Goal: Complete application form: Complete application form

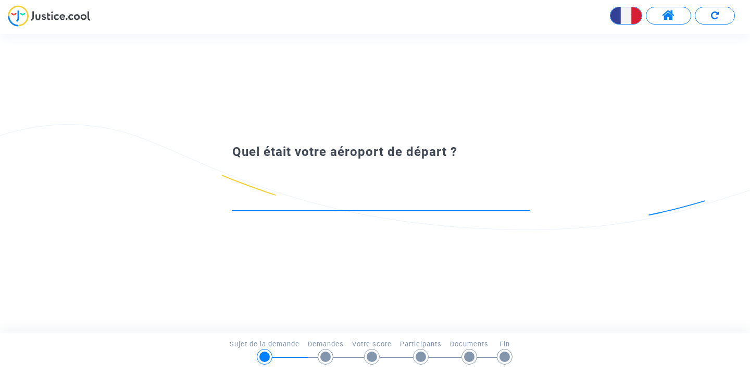
type input "v"
type input "e"
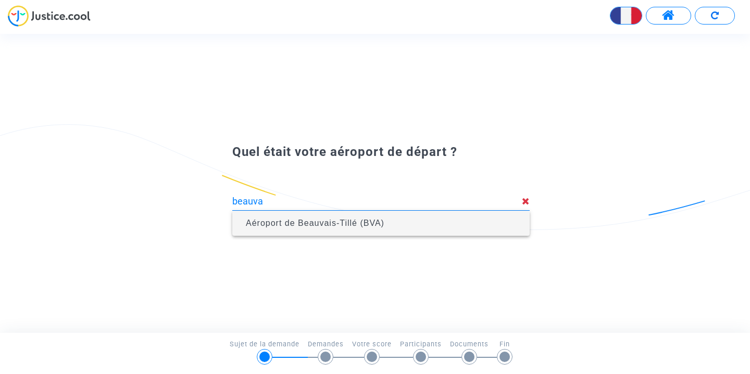
click at [419, 222] on span "Aéroport de Beauvais-Tillé (BVA)" at bounding box center [381, 222] width 281 height 25
type input "Aéroport de Beauvais-Tillé (BVA)"
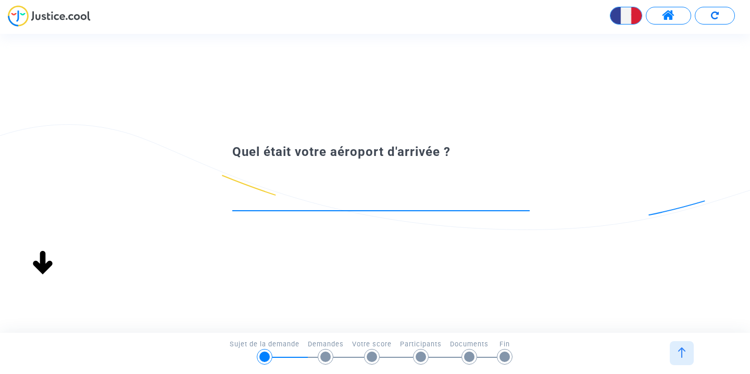
click at [338, 201] on input at bounding box center [381, 201] width 298 height 10
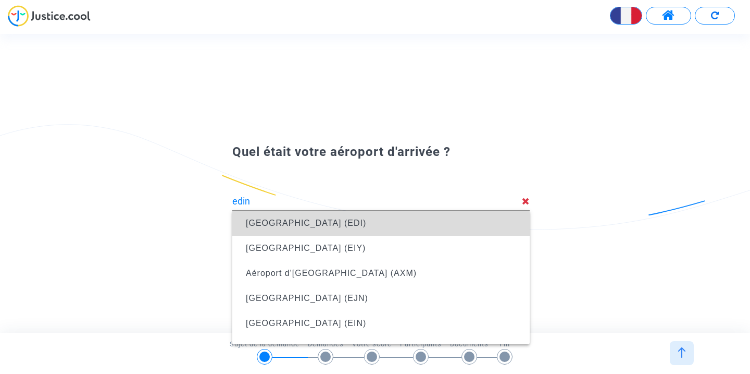
click at [368, 218] on span "Aéroport de Turnhouse (EDI)" at bounding box center [381, 222] width 281 height 25
type input "Aéroport de Turnhouse (EDI)"
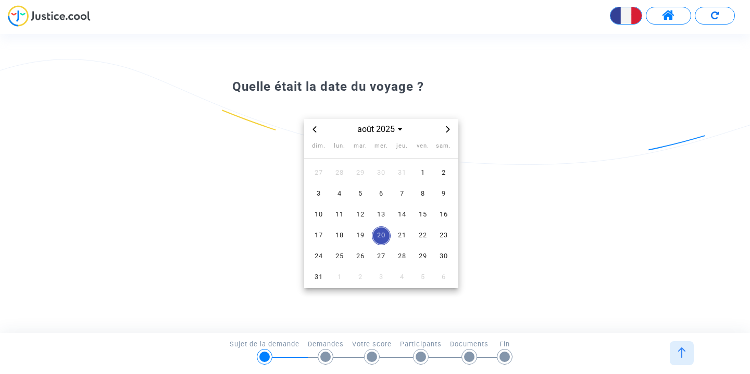
click at [317, 127] on icon "Previous month" at bounding box center [315, 129] width 6 height 6
click at [443, 222] on span "19" at bounding box center [444, 214] width 19 height 19
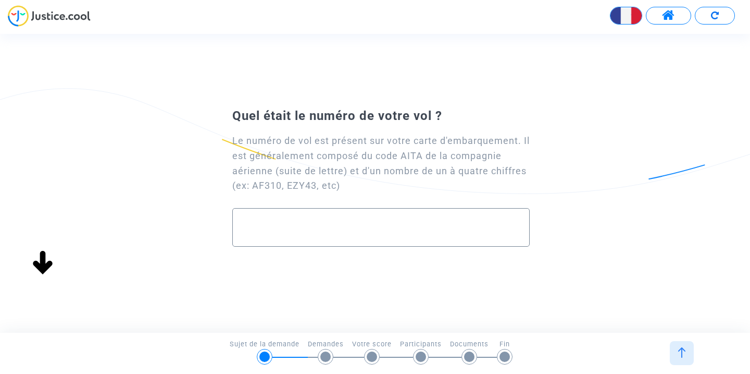
click at [292, 212] on div at bounding box center [381, 222] width 276 height 29
click at [272, 222] on input "text" at bounding box center [381, 227] width 276 height 12
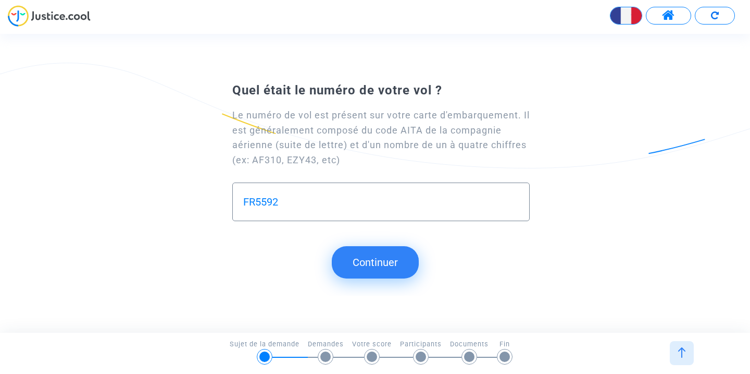
type input "FR5592"
click at [354, 259] on button "Continuer" at bounding box center [375, 262] width 87 height 32
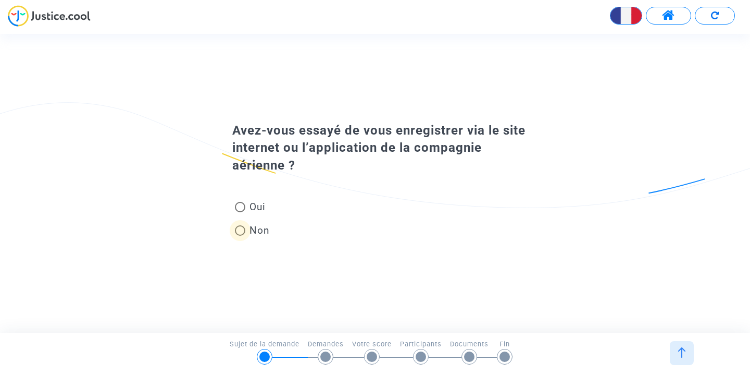
click at [264, 230] on span "Non" at bounding box center [257, 230] width 24 height 14
click at [240, 236] on input "Non" at bounding box center [240, 236] width 1 height 1
radio input "true"
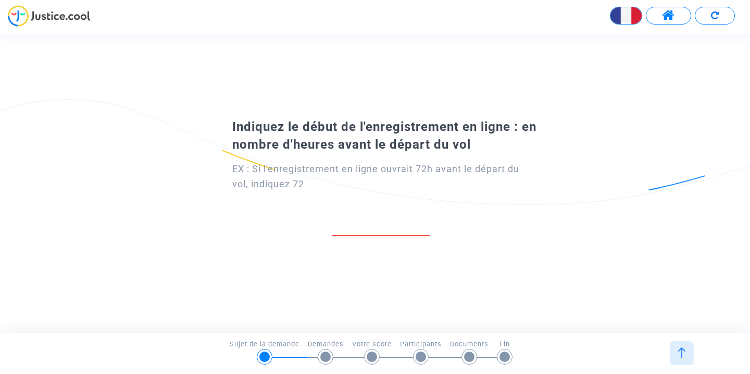
click at [57, 283] on div "Indiquez le début de l'enregistrement en ligne : en nombre d'heures avant le dé…" at bounding box center [375, 183] width 750 height 298
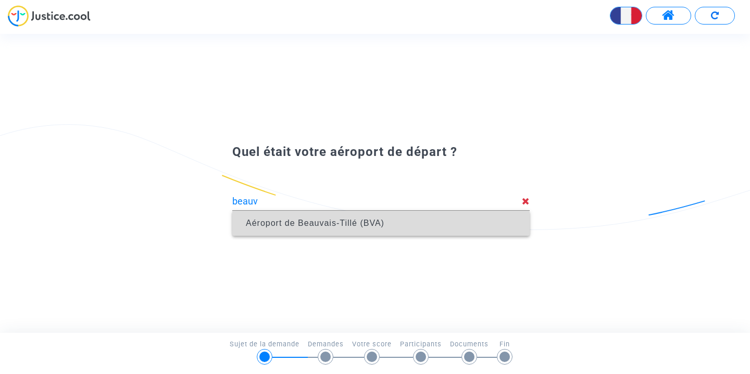
click at [337, 217] on span "Aéroport de Beauvais-Tillé (BVA)" at bounding box center [381, 222] width 281 height 25
type input "Aéroport de Beauvais-Tillé (BVA)"
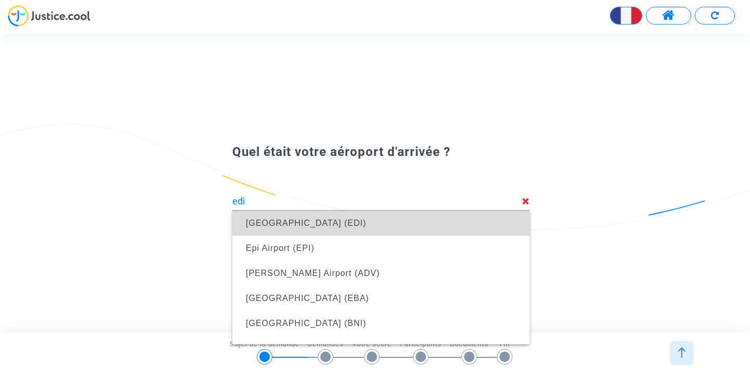
click at [386, 219] on span "Aéroport de Turnhouse (EDI)" at bounding box center [381, 222] width 281 height 25
type input "Aéroport de Turnhouse (EDI)"
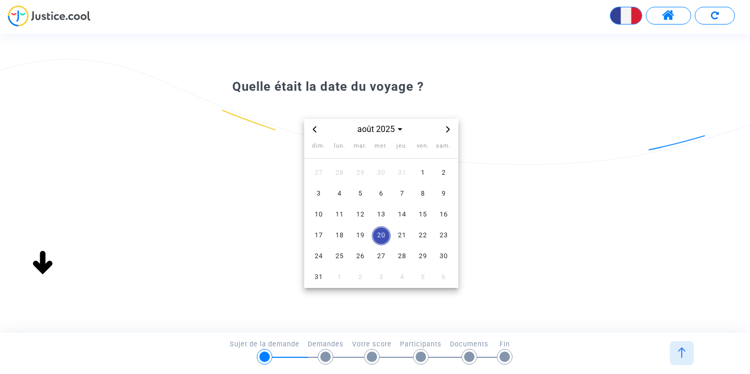
click at [317, 127] on icon "Previous month" at bounding box center [315, 129] width 6 height 6
click at [441, 214] on span "19" at bounding box center [444, 214] width 19 height 19
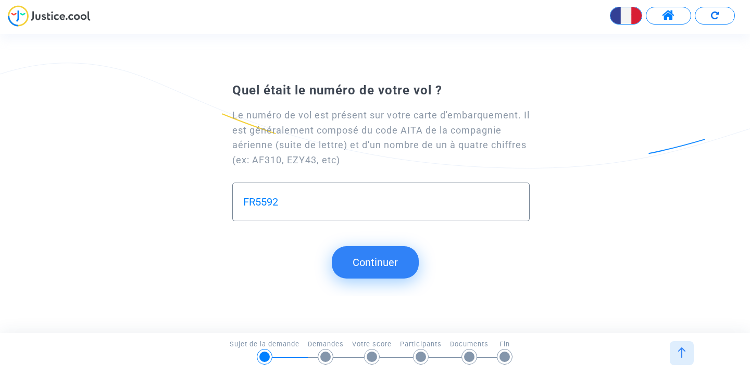
type input "FR5592"
click at [369, 252] on button "Continuer" at bounding box center [375, 262] width 87 height 32
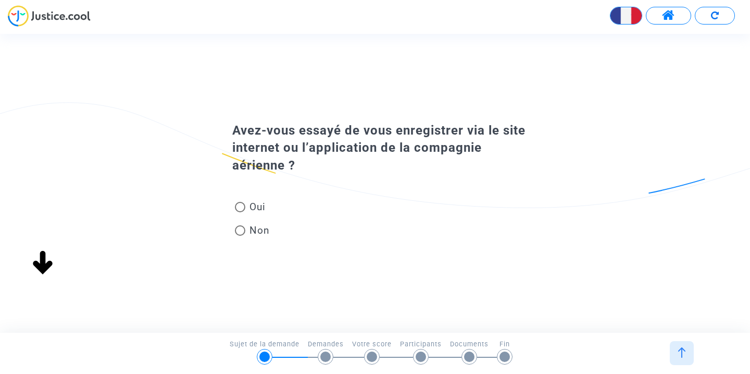
click at [255, 202] on span "Oui" at bounding box center [255, 207] width 20 height 14
click at [240, 212] on input "Oui" at bounding box center [240, 212] width 1 height 1
radio input "true"
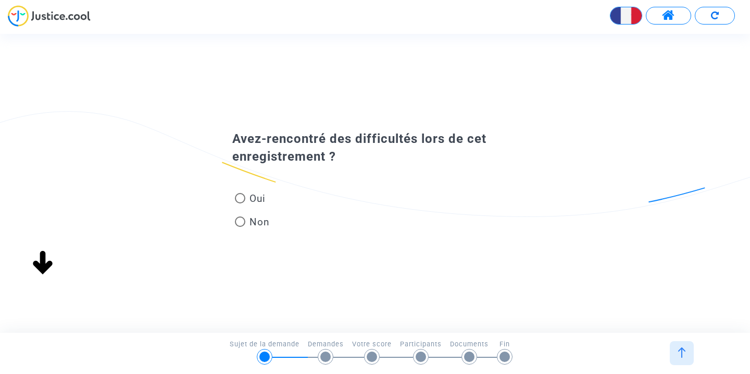
click at [259, 195] on span "Oui" at bounding box center [255, 198] width 20 height 14
click at [240, 203] on input "Oui" at bounding box center [240, 203] width 1 height 1
radio input "true"
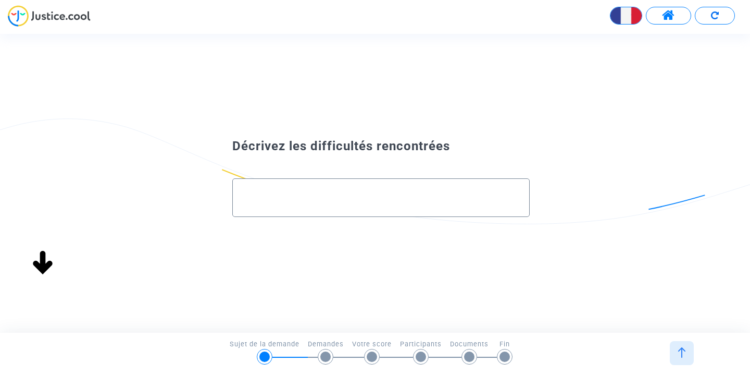
click at [370, 195] on input "text" at bounding box center [381, 197] width 276 height 12
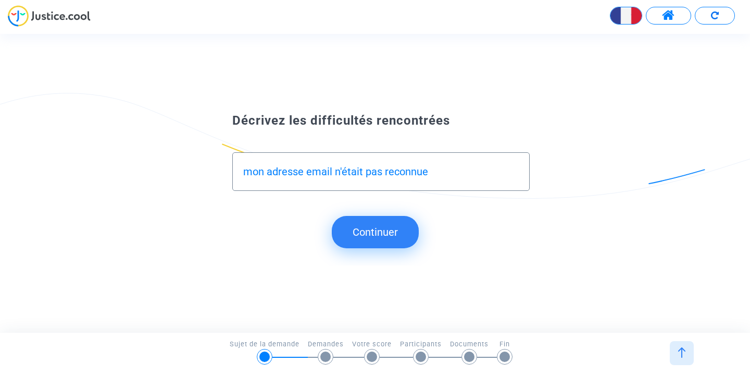
type input "mon adresse email n'était pas reconnue"
click at [401, 233] on button "Continuer" at bounding box center [375, 232] width 87 height 32
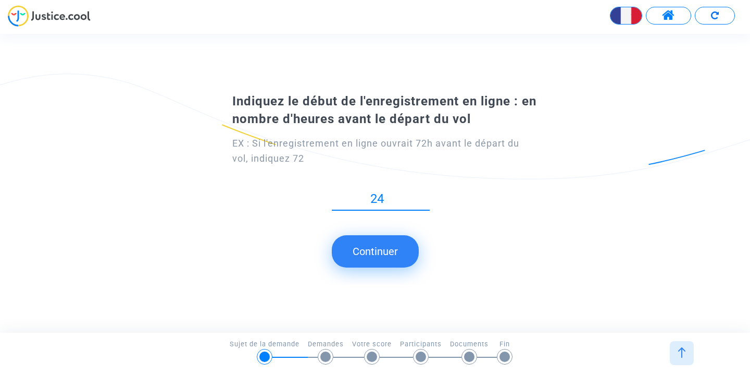
type input "24"
click at [365, 255] on button "Continuer" at bounding box center [375, 251] width 87 height 32
type input "2"
click at [392, 256] on button "Continuer" at bounding box center [375, 251] width 87 height 32
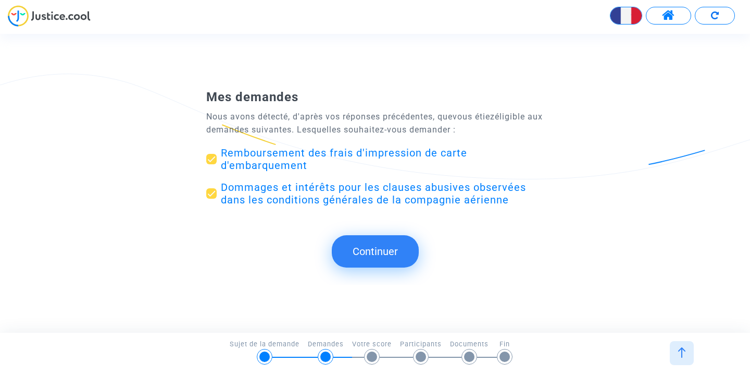
click at [385, 241] on button "Continuer" at bounding box center [375, 251] width 87 height 32
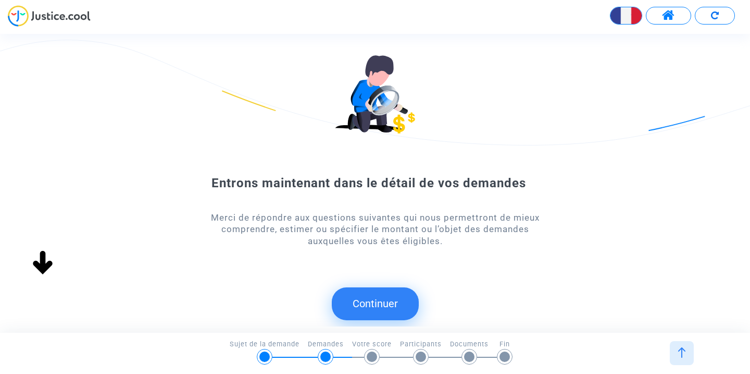
click at [374, 295] on button "Continuer" at bounding box center [375, 303] width 87 height 32
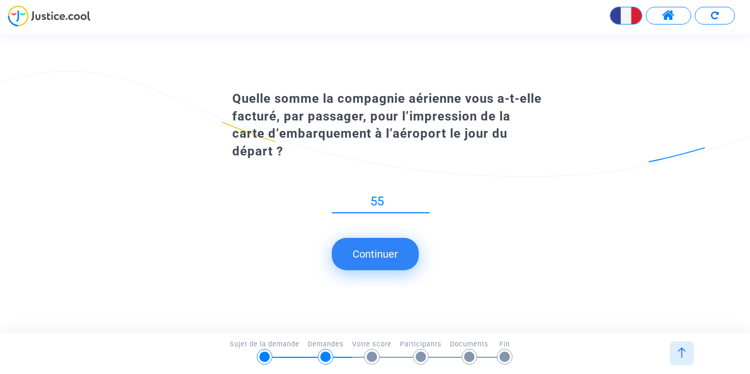
type input "55"
click at [365, 246] on button "Continuer" at bounding box center [375, 254] width 87 height 32
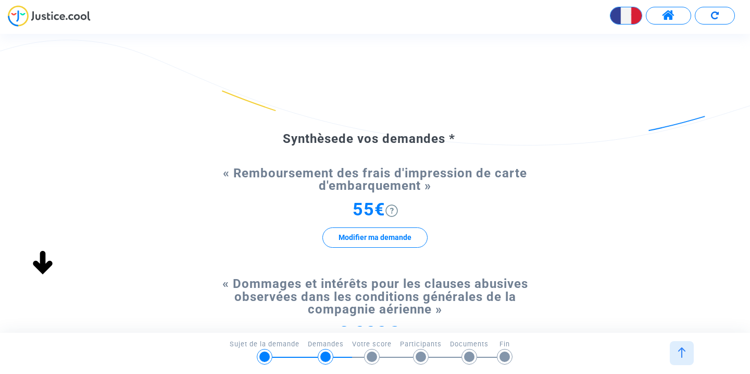
click at [395, 210] on img at bounding box center [392, 210] width 13 height 13
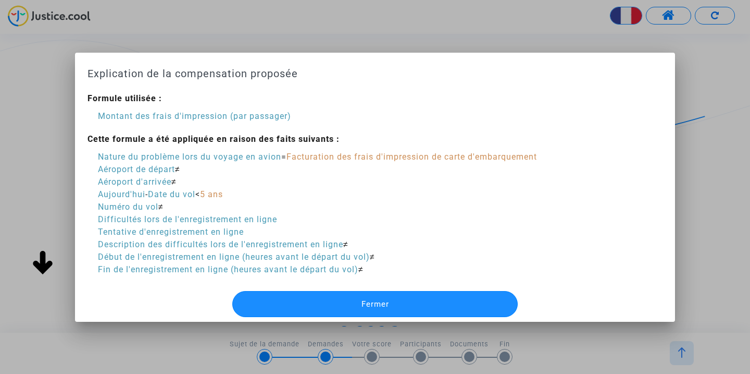
click at [398, 299] on button "Fermer" at bounding box center [375, 304] width 286 height 26
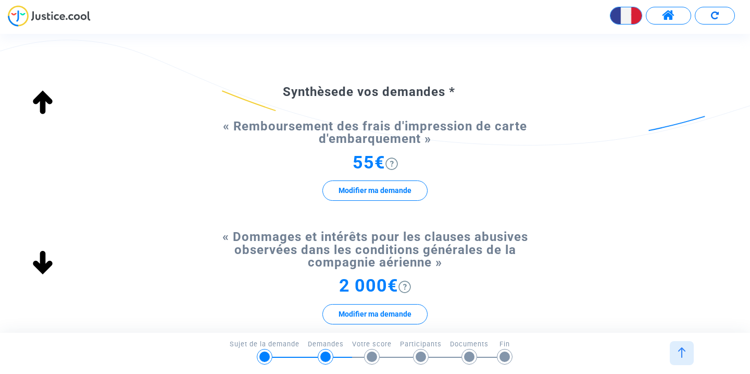
scroll to position [59, 0]
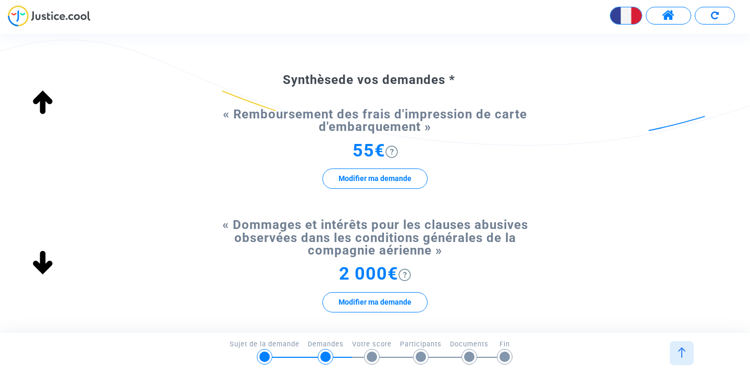
click at [398, 153] on img at bounding box center [392, 151] width 13 height 13
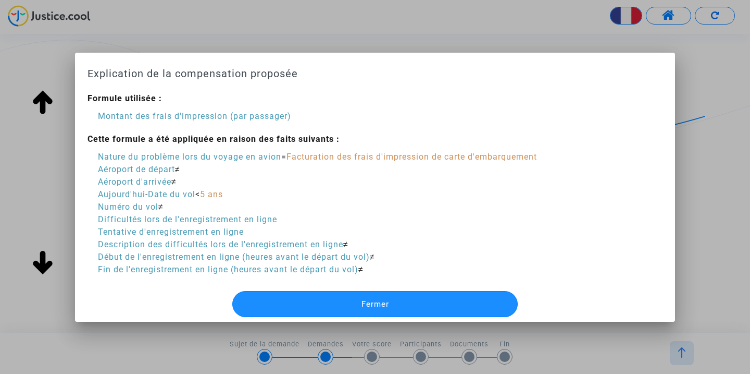
click at [316, 292] on button "Fermer" at bounding box center [375, 304] width 286 height 26
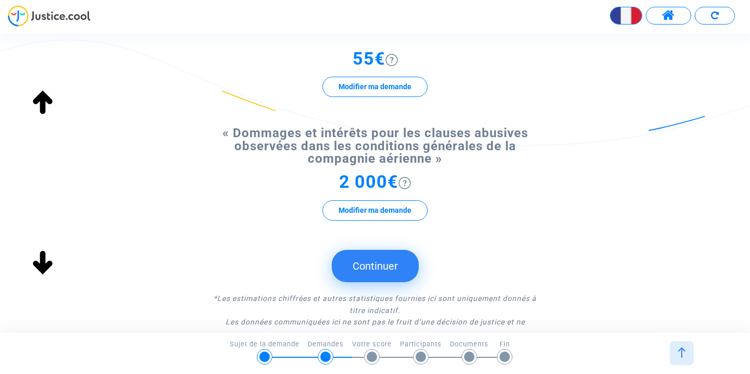
scroll to position [177, 0]
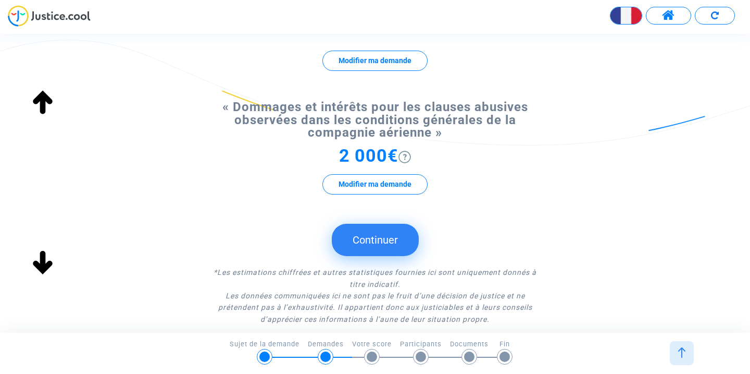
click at [387, 238] on button "Continuer" at bounding box center [375, 240] width 87 height 32
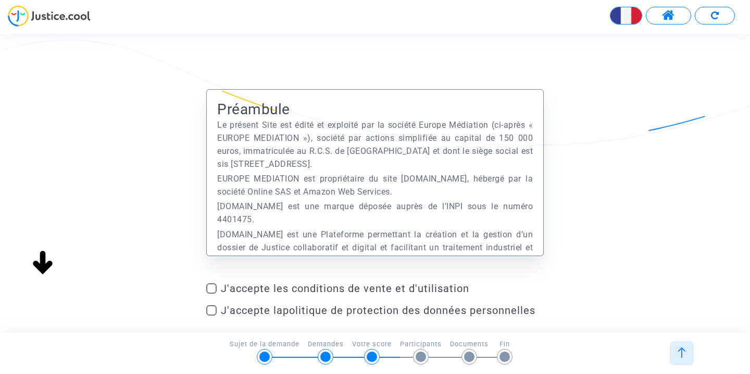
scroll to position [13, 0]
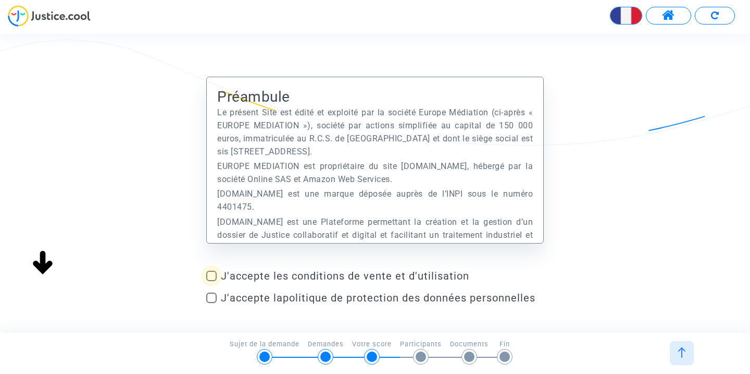
click at [217, 275] on label "J'accepte les conditions de vente et d'utilisation" at bounding box center [375, 275] width 338 height 13
click at [212, 281] on input "J'accepte les conditions de vente et d'utilisation" at bounding box center [211, 281] width 1 height 1
checkbox input "true"
click at [211, 294] on span at bounding box center [211, 297] width 10 height 10
click at [211, 303] on input "J'accepte la politique de protection des données personnelles" at bounding box center [211, 303] width 1 height 1
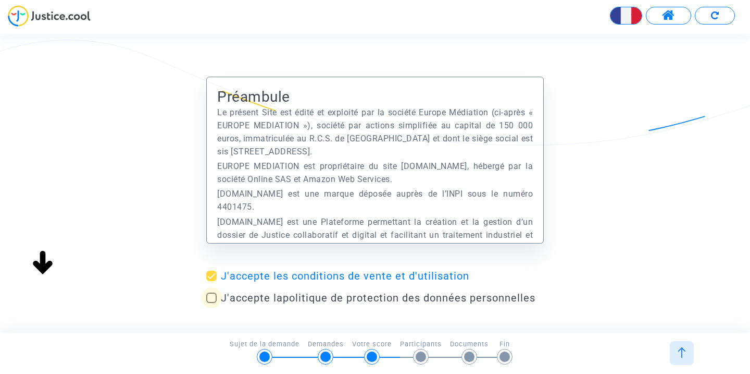
checkbox input "true"
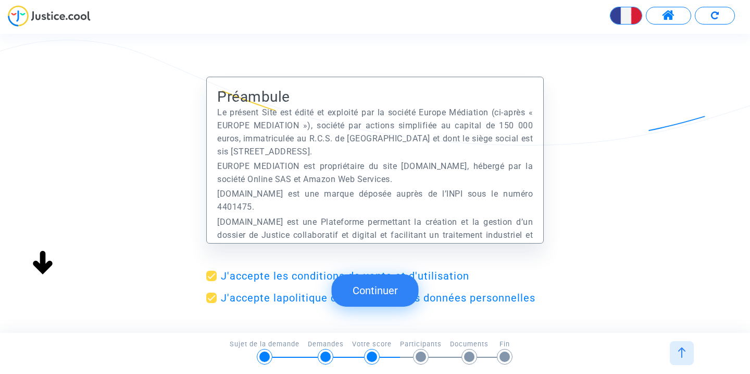
click at [376, 286] on button "Continuer" at bounding box center [375, 290] width 87 height 32
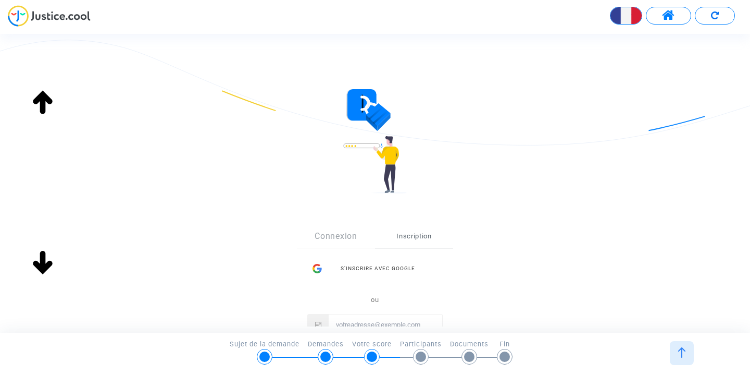
scroll to position [105, 0]
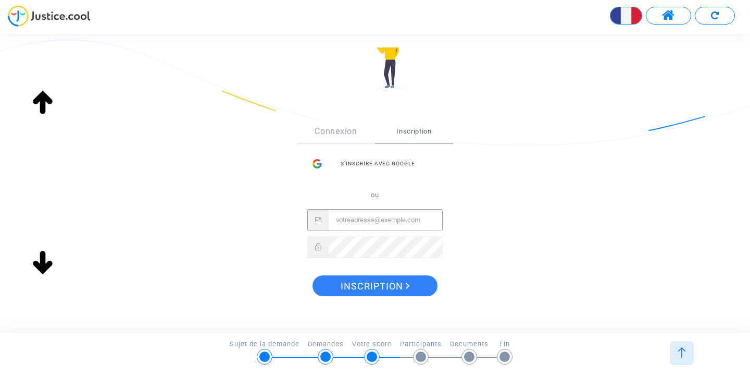
click at [383, 217] on input "Email" at bounding box center [386, 219] width 114 height 21
click at [401, 220] on input "Email" at bounding box center [386, 219] width 114 height 21
type input "d"
type input "ma2ta88@gmail.com"
click at [388, 281] on span "Inscription" at bounding box center [375, 286] width 69 height 22
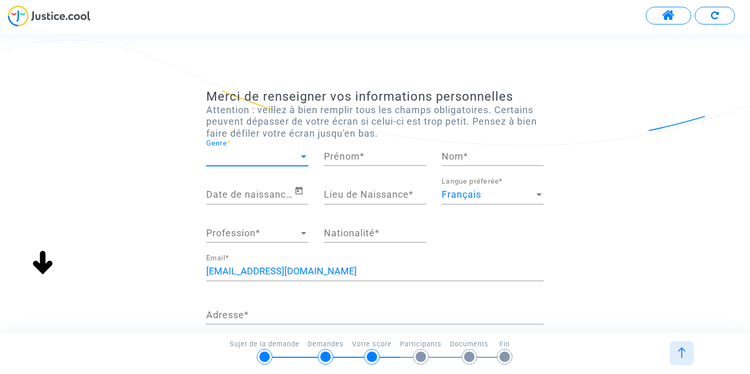
click at [249, 152] on span "Genre" at bounding box center [252, 156] width 93 height 10
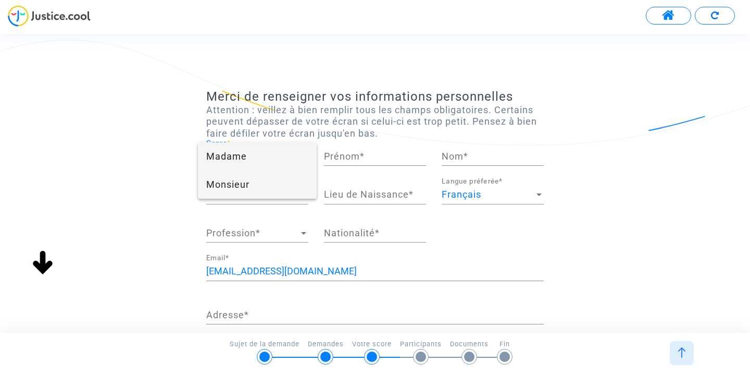
click at [243, 177] on span "Monsieur" at bounding box center [257, 184] width 102 height 28
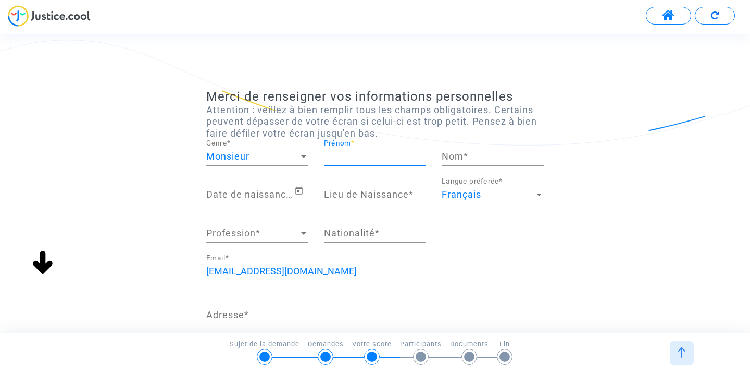
click at [341, 159] on input "Prénom *" at bounding box center [375, 156] width 102 height 10
type input "Simon"
click at [462, 160] on input "Nom *" at bounding box center [493, 156] width 102 height 10
type input "MATTA"
click at [253, 200] on input "Date de naissance *" at bounding box center [250, 194] width 88 height 10
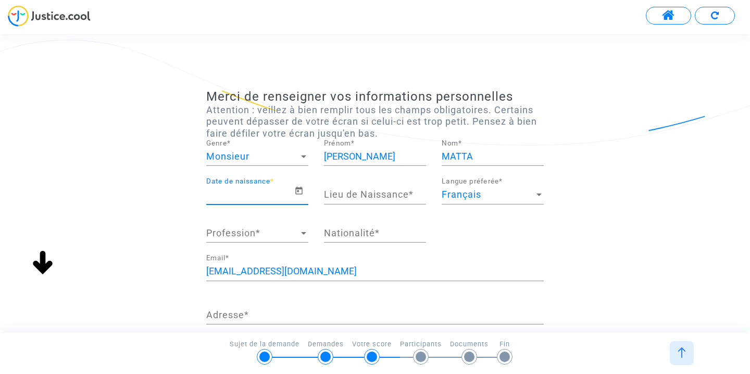
click at [294, 196] on input "Date de naissance *" at bounding box center [250, 194] width 88 height 10
click at [302, 191] on icon "Open calendar" at bounding box center [298, 191] width 7 height 8
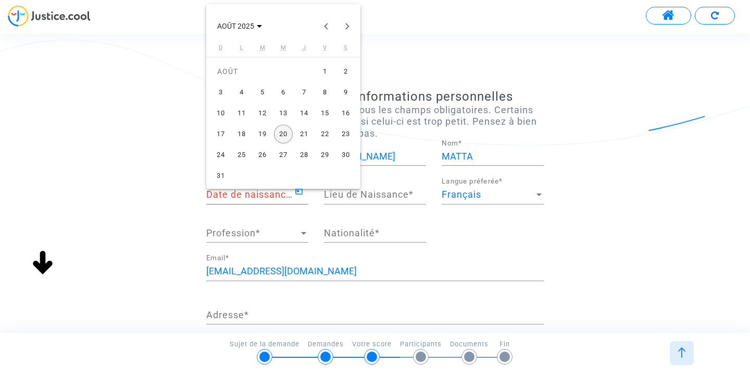
click at [319, 136] on div "22" at bounding box center [325, 134] width 19 height 19
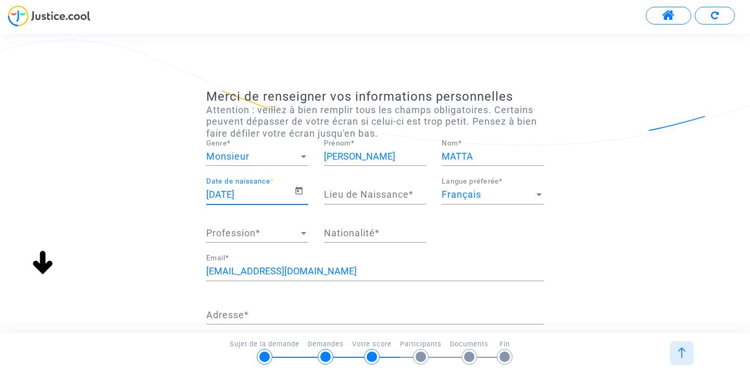
click at [232, 192] on input "22/08/2025" at bounding box center [250, 194] width 88 height 10
click at [230, 193] on input "22/08/2025" at bounding box center [250, 194] width 88 height 10
click at [301, 189] on icon "Open calendar" at bounding box center [298, 191] width 7 height 8
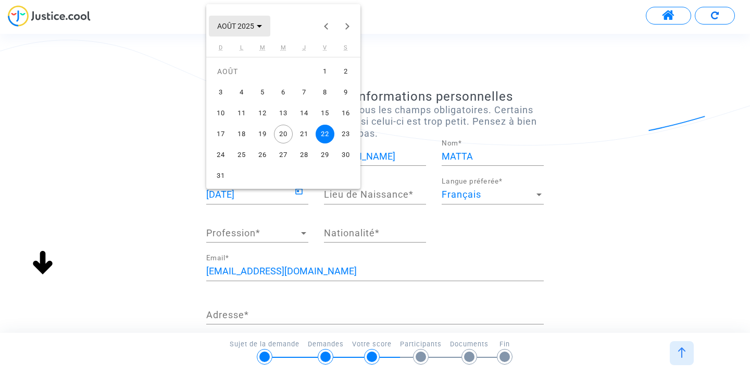
click at [259, 29] on span "AOÛT 2025" at bounding box center [239, 25] width 45 height 8
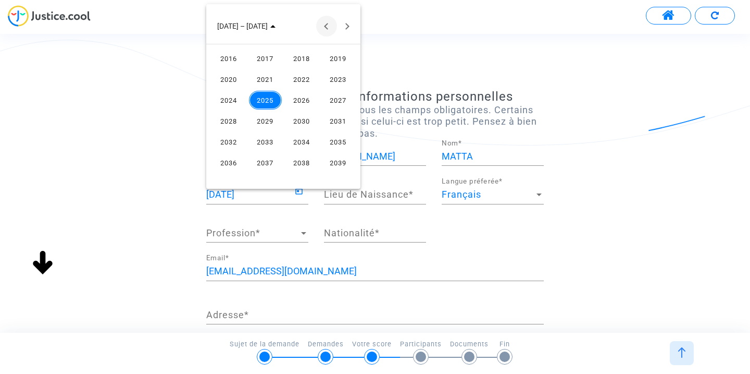
click at [325, 29] on button "Previous 24 years" at bounding box center [326, 26] width 21 height 21
click at [325, 28] on button "Previous 24 years" at bounding box center [326, 26] width 21 height 21
click at [334, 140] on div "1987" at bounding box center [338, 141] width 33 height 19
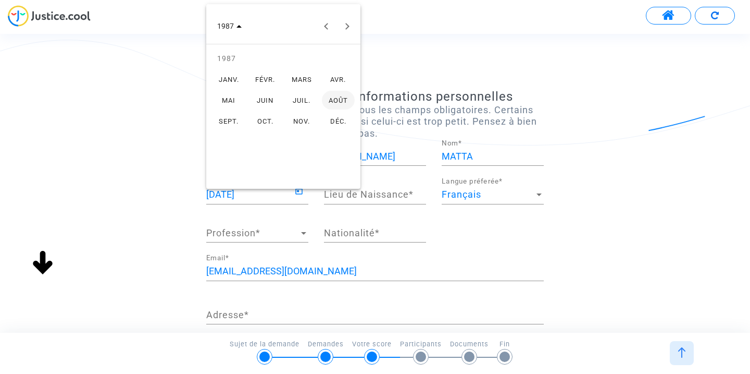
click at [298, 83] on div "MARS" at bounding box center [302, 79] width 33 height 19
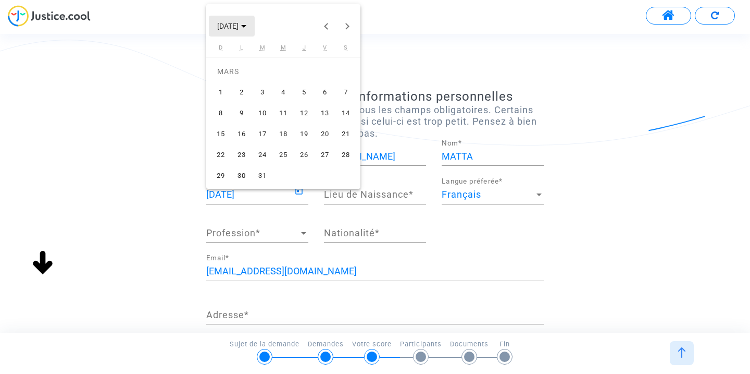
click at [246, 27] on icon "Choose month and year" at bounding box center [243, 26] width 5 height 3
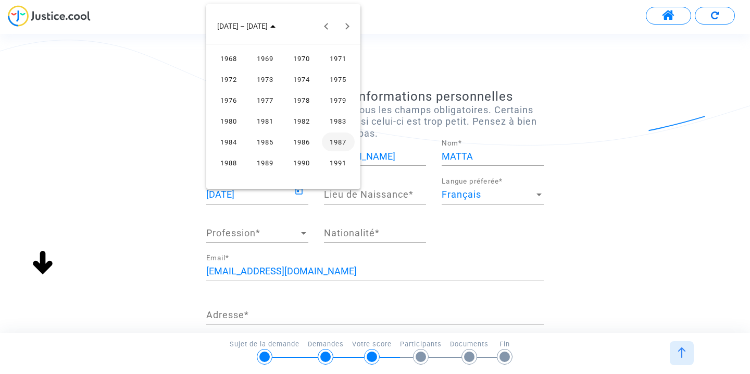
click at [236, 158] on div "1988" at bounding box center [229, 162] width 33 height 19
click at [308, 83] on div "MARS" at bounding box center [302, 79] width 33 height 19
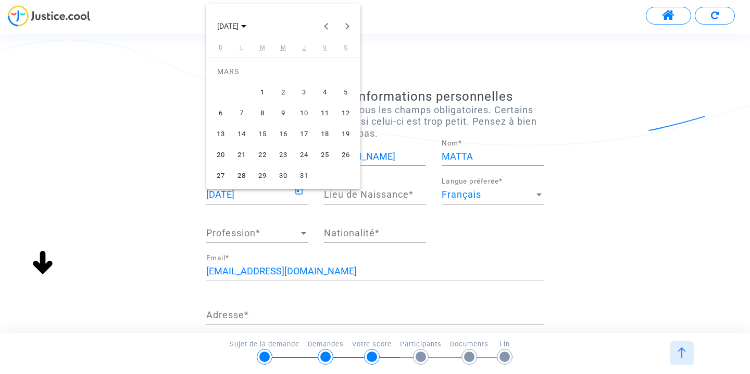
click at [267, 152] on div "22" at bounding box center [262, 154] width 19 height 19
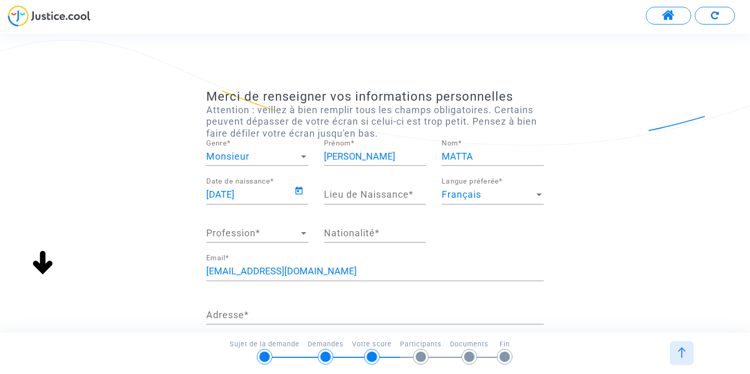
type input "22/03/1988"
click at [373, 197] on input "Lieu de Naissance *" at bounding box center [375, 194] width 102 height 10
type input "NANCY"
click at [270, 238] on span "Profession" at bounding box center [252, 233] width 93 height 10
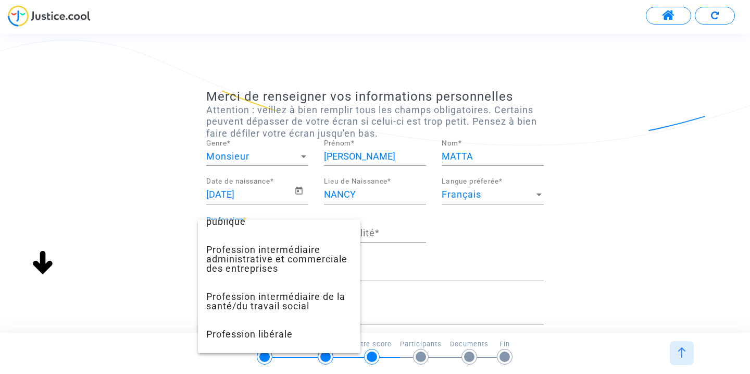
scroll to position [858, 0]
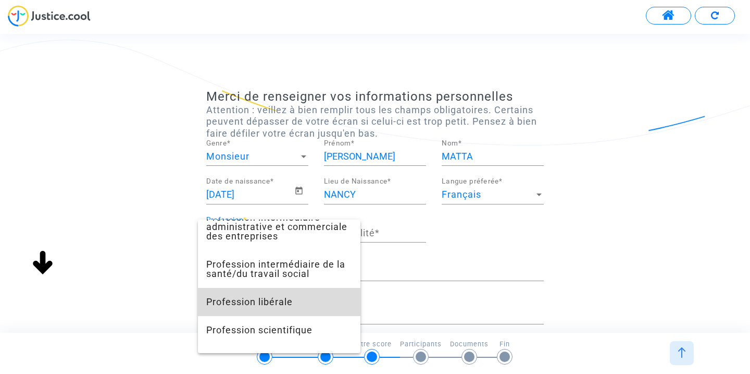
click at [269, 307] on span "Profession libérale" at bounding box center [279, 302] width 146 height 28
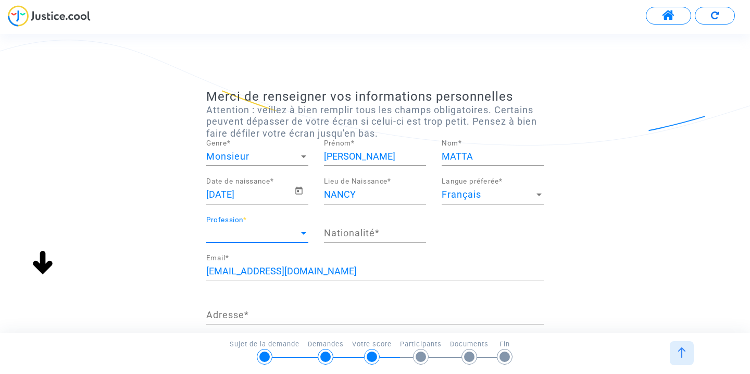
scroll to position [760, 0]
click at [369, 227] on div "Nationalité *" at bounding box center [375, 229] width 102 height 27
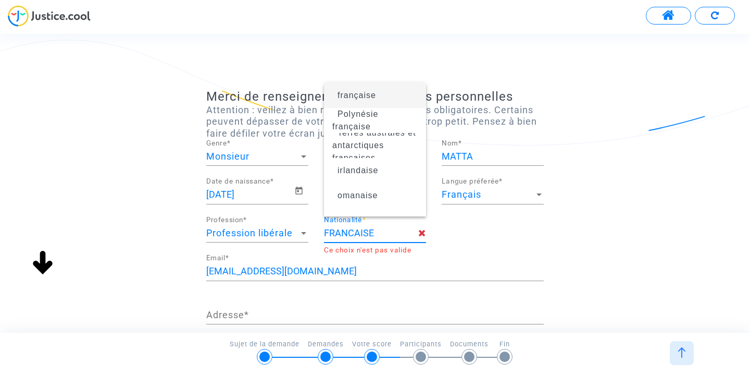
click at [399, 103] on span "française" at bounding box center [374, 95] width 85 height 29
type input "française"
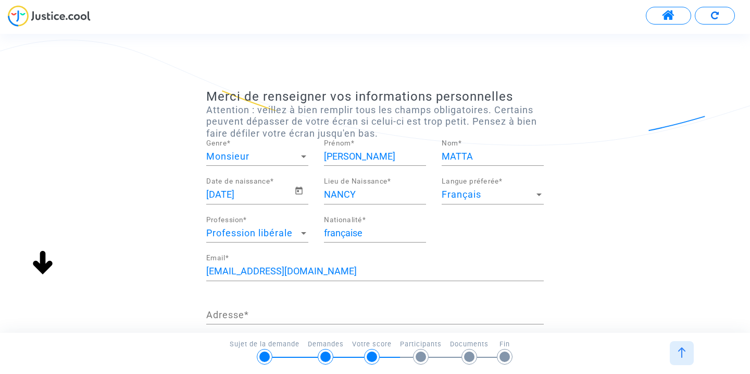
click at [597, 251] on div "Merci de renseigner vos informations personnelles Attention : veillez à bien re…" at bounding box center [375, 302] width 750 height 427
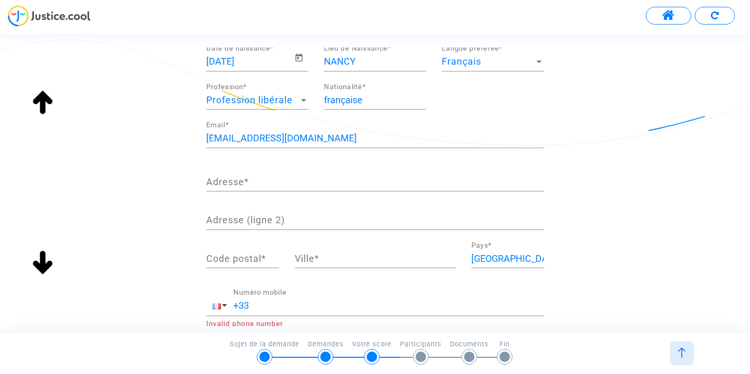
scroll to position [137, 0]
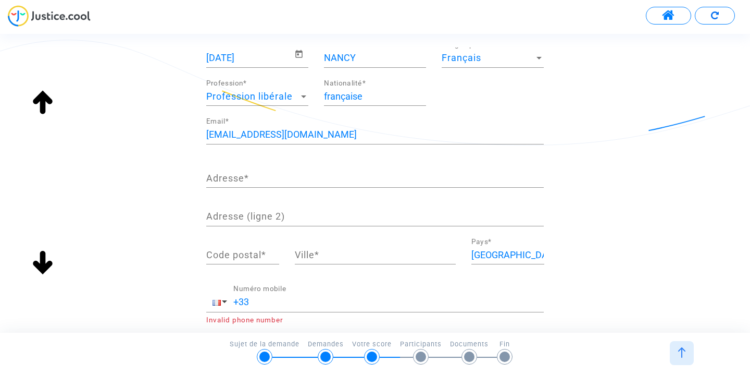
click at [324, 177] on input "Adresse *" at bounding box center [375, 178] width 338 height 10
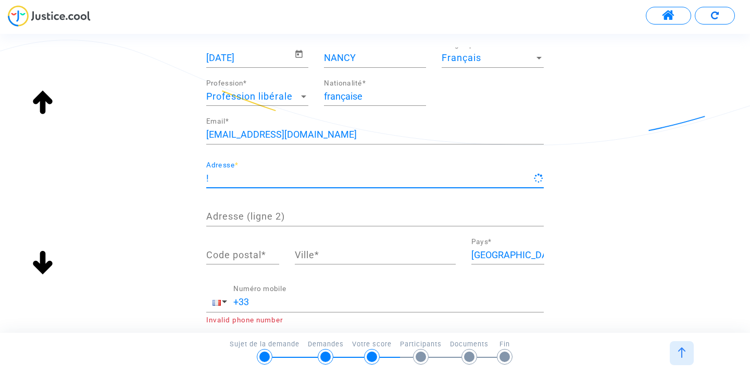
type input "!"
type input "8 allée des 4 souffles"
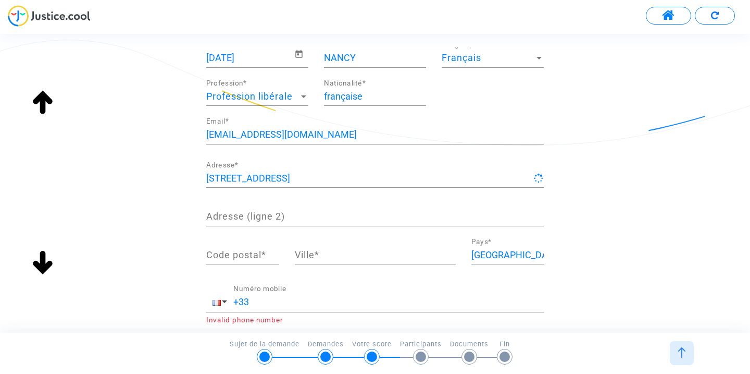
click at [240, 251] on div "Code postal *" at bounding box center [242, 251] width 73 height 27
type input "80000"
click at [394, 260] on input "Ville *" at bounding box center [375, 255] width 161 height 10
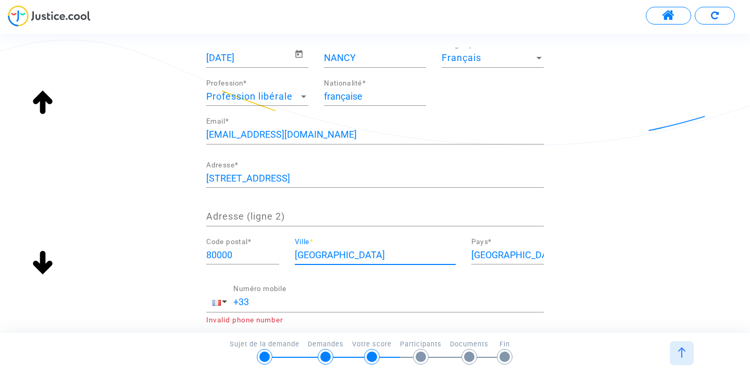
type input "Amiens"
click at [630, 237] on div "Merci de renseigner vos informations personnelles Attention : veillez à bien re…" at bounding box center [375, 155] width 750 height 404
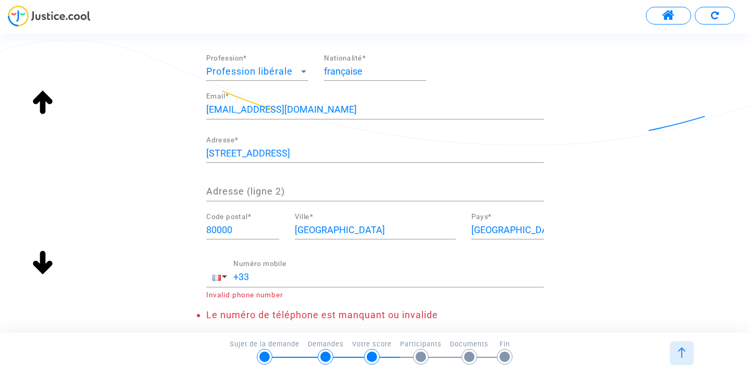
click at [266, 281] on input "+33" at bounding box center [388, 276] width 311 height 10
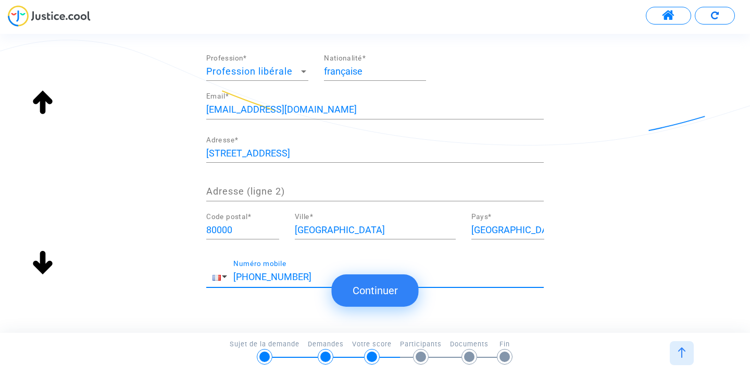
scroll to position [139, 0]
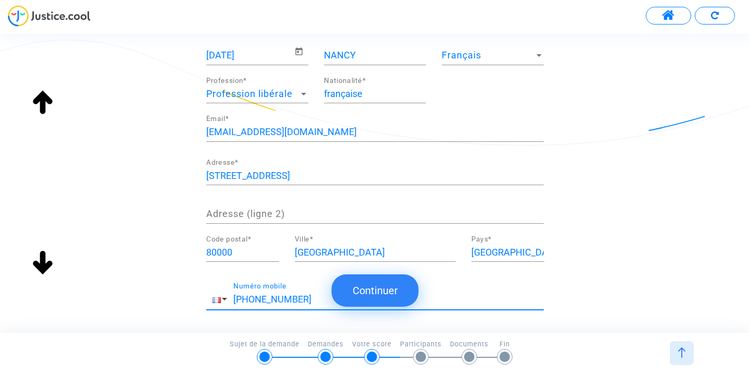
type input "+33 0615081294"
click at [405, 283] on button "Continuer" at bounding box center [375, 290] width 87 height 32
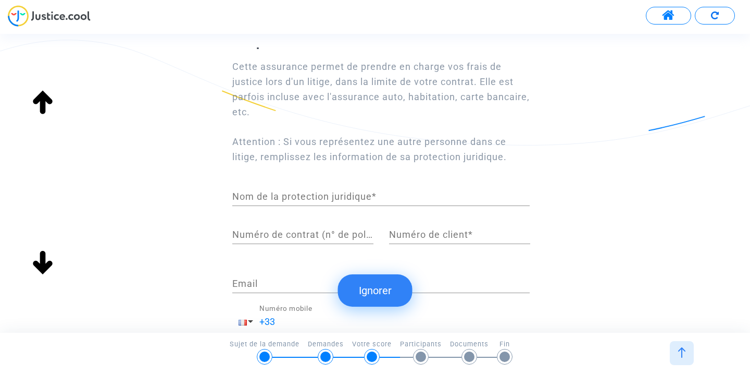
scroll to position [130, 0]
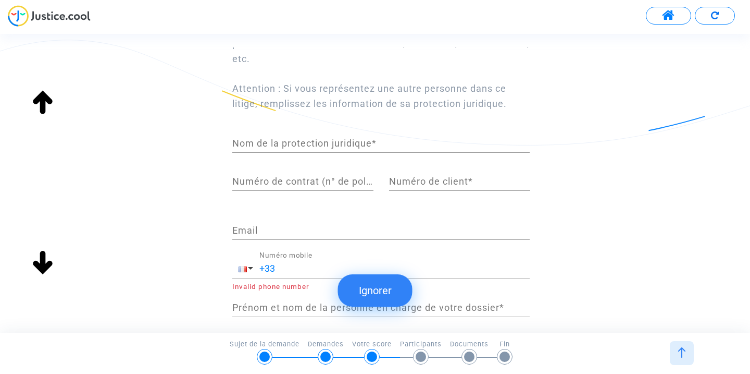
click at [383, 284] on button "Ignorer" at bounding box center [375, 290] width 75 height 32
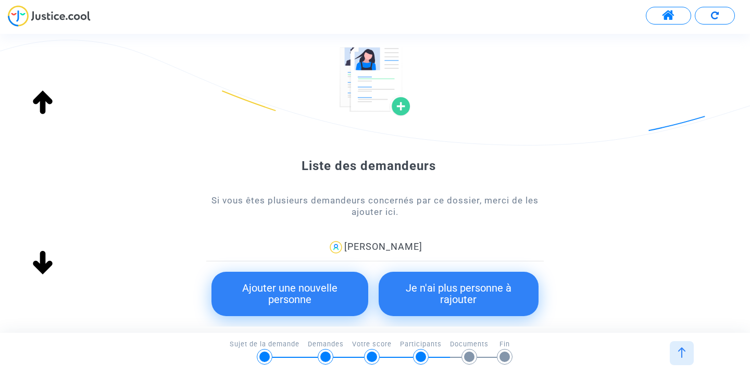
scroll to position [55, 0]
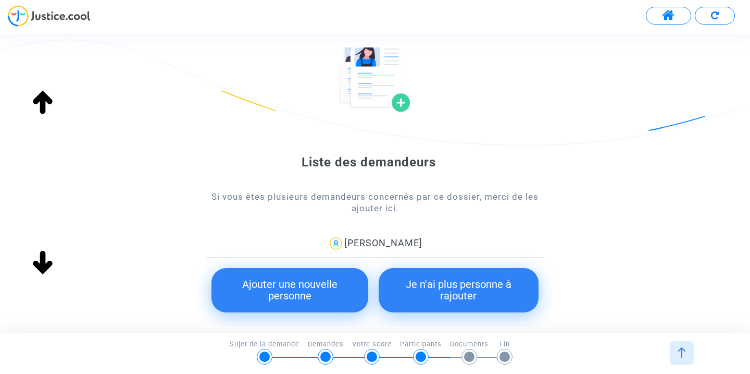
click at [287, 293] on button "Ajouter une nouvelle personne" at bounding box center [290, 290] width 157 height 44
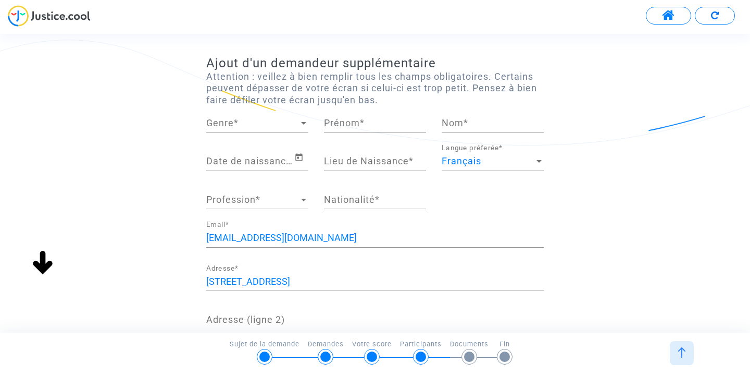
scroll to position [28, 0]
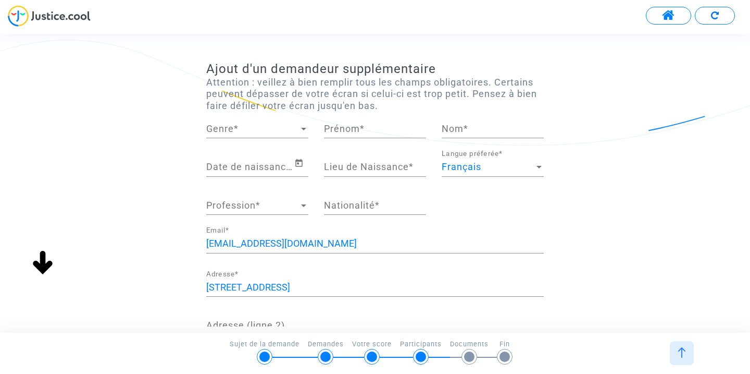
click at [280, 126] on span "Genre" at bounding box center [252, 128] width 93 height 10
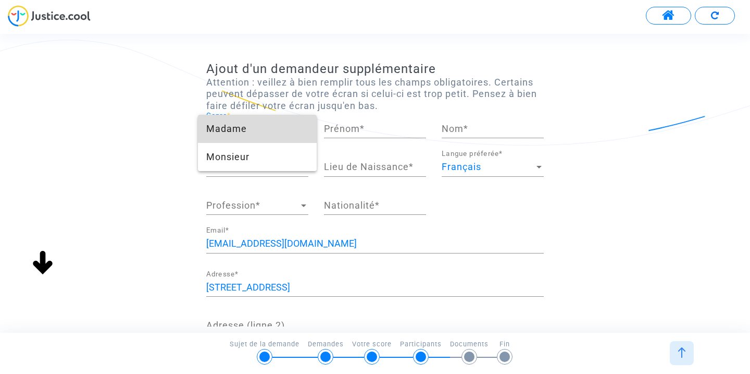
click at [267, 134] on span "Madame" at bounding box center [257, 129] width 102 height 28
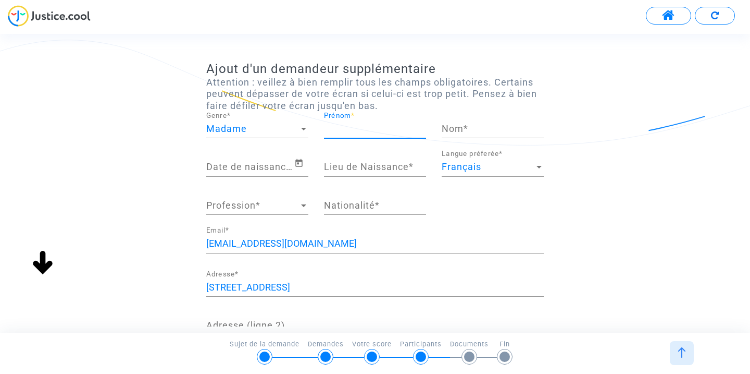
click at [354, 132] on input "Prénom *" at bounding box center [375, 128] width 102 height 10
type input "DUFORESTEL"
click at [501, 126] on input "Nom *" at bounding box center [493, 128] width 102 height 10
type input "CHARLOTTE"
click at [281, 158] on div "Date de naissance *" at bounding box center [250, 163] width 88 height 27
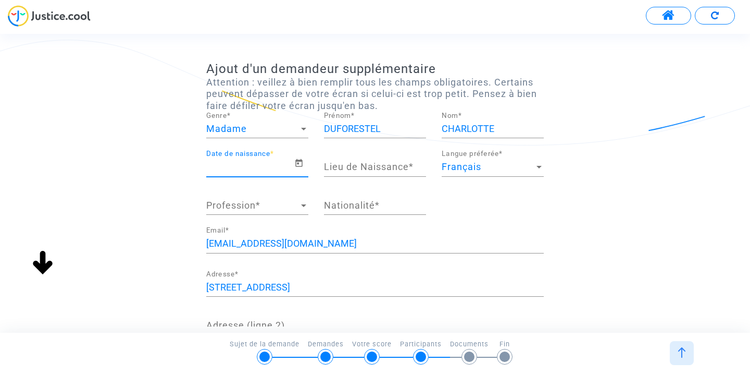
click at [257, 167] on input "Date de naissance *" at bounding box center [250, 167] width 88 height 10
click at [296, 162] on icon "Open calendar" at bounding box center [298, 163] width 7 height 8
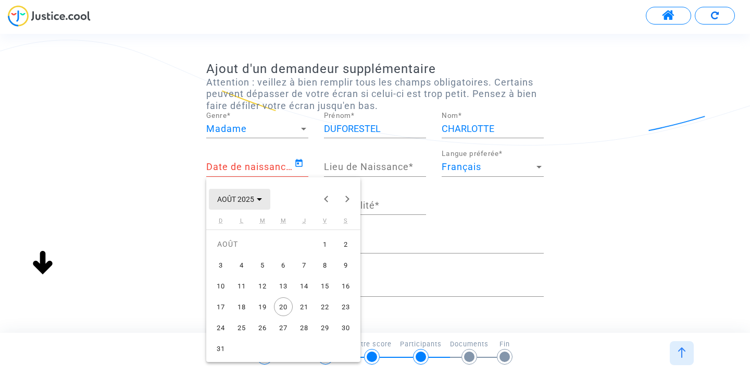
click at [259, 200] on polygon "Choose month and year" at bounding box center [259, 199] width 5 height 3
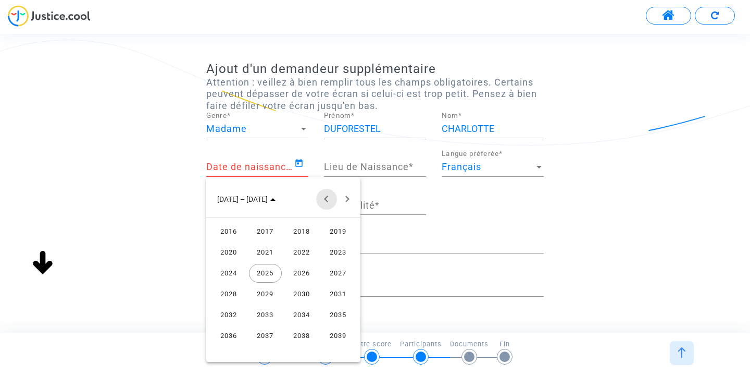
click at [321, 202] on button "Previous 24 years" at bounding box center [326, 199] width 21 height 21
click at [332, 308] on div "1987" at bounding box center [338, 314] width 33 height 19
click at [324, 293] on div "DÉC." at bounding box center [338, 293] width 33 height 19
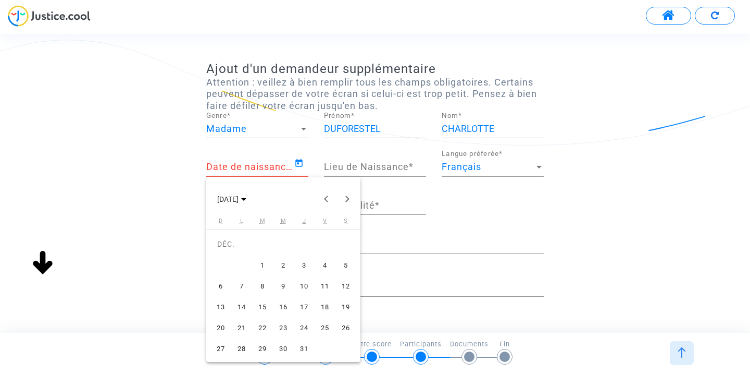
click at [323, 308] on div "18" at bounding box center [325, 306] width 19 height 19
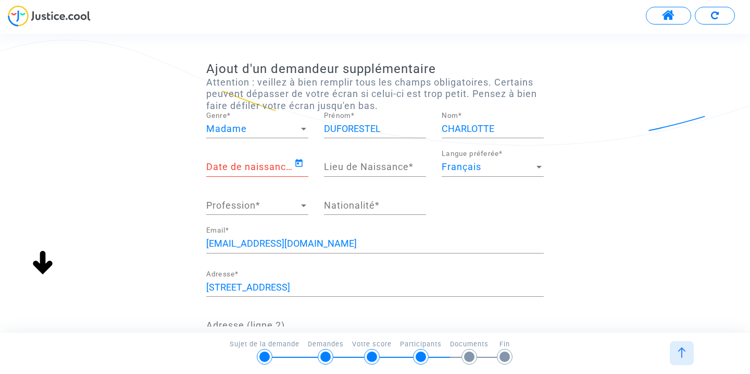
type input "18/12/1987"
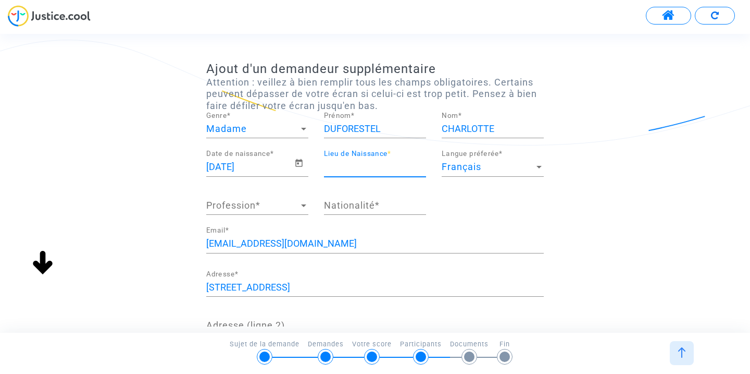
click at [367, 169] on input "Lieu de Naissance *" at bounding box center [375, 167] width 102 height 10
type input "AMIENS"
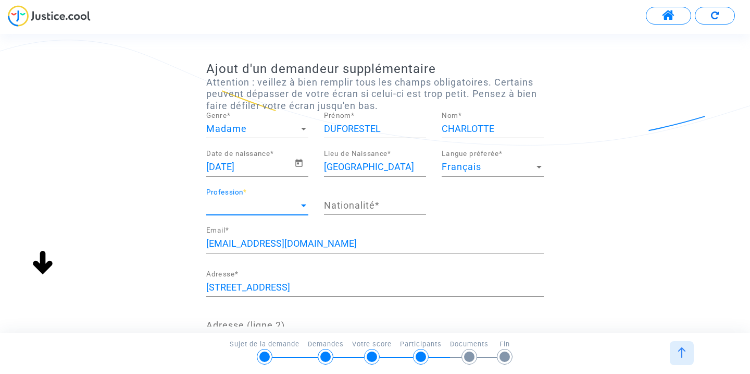
click at [284, 205] on span "Profession" at bounding box center [252, 205] width 93 height 10
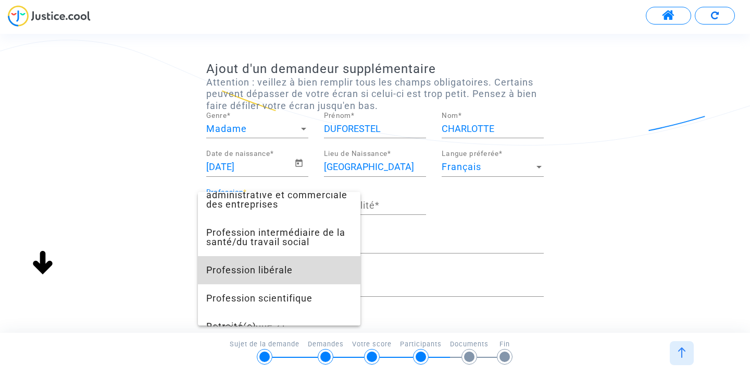
click at [271, 276] on span "Profession libérale" at bounding box center [279, 270] width 146 height 28
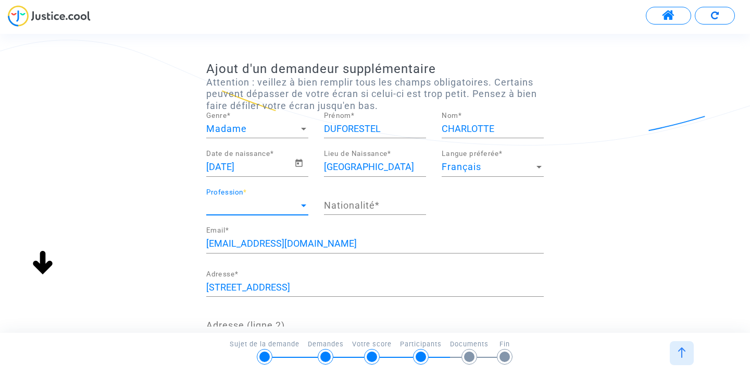
scroll to position [760, 0]
click at [380, 209] on input "Nationalité *" at bounding box center [375, 205] width 102 height 10
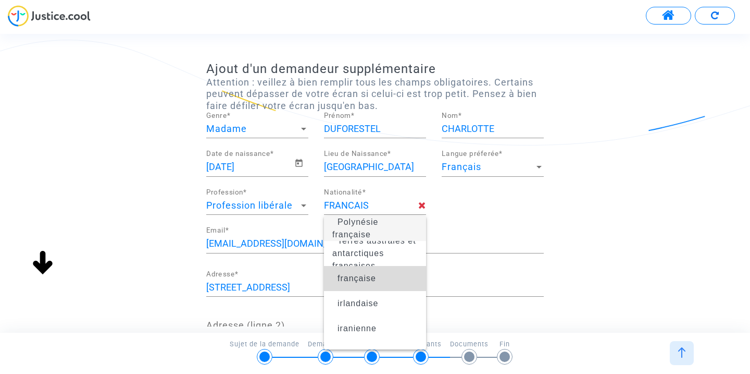
click at [373, 271] on span "française" at bounding box center [374, 278] width 85 height 29
type input "française"
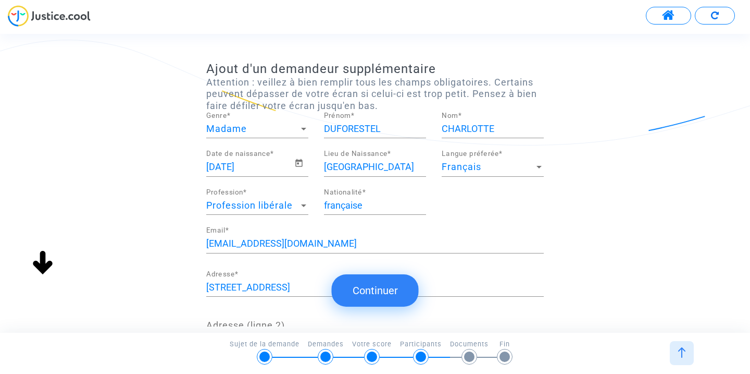
click at [375, 291] on button "Continuer" at bounding box center [375, 290] width 87 height 32
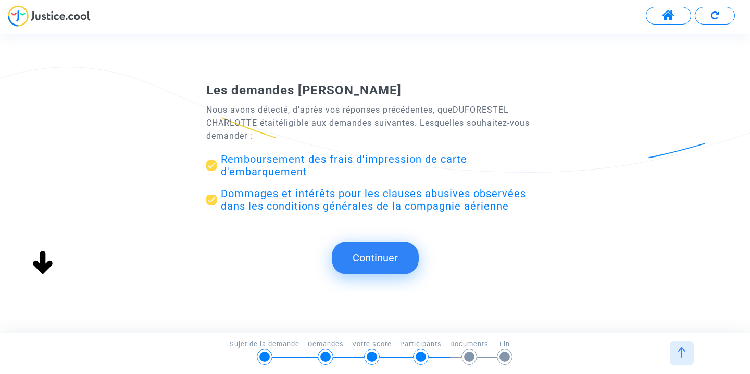
scroll to position [78, 0]
click at [384, 252] on button "Continuer" at bounding box center [375, 257] width 87 height 32
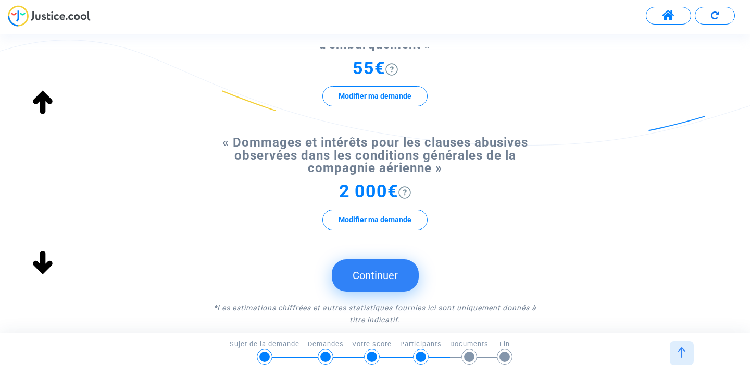
scroll to position [169, 0]
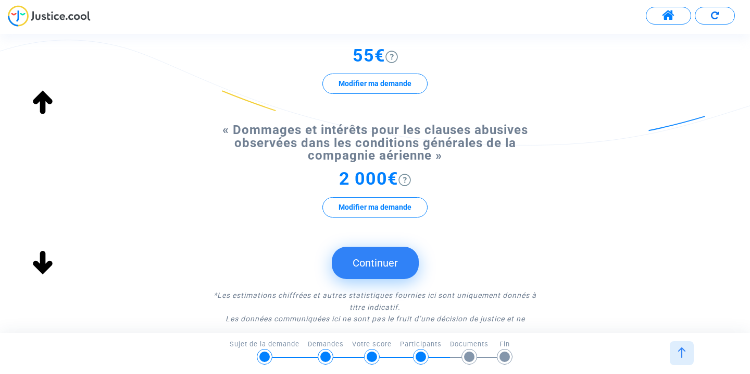
click at [377, 271] on button "Continuer" at bounding box center [375, 262] width 87 height 32
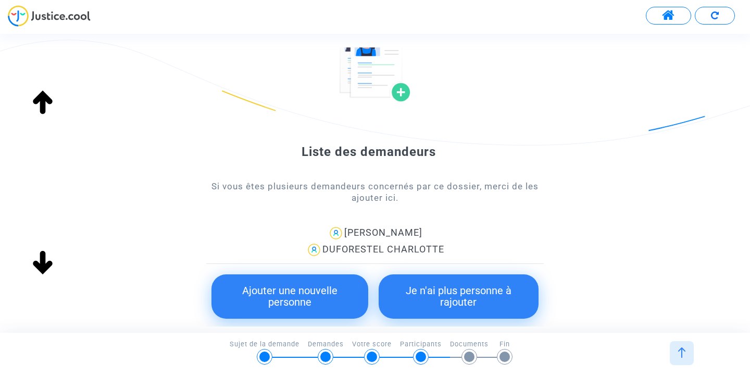
scroll to position [71, 0]
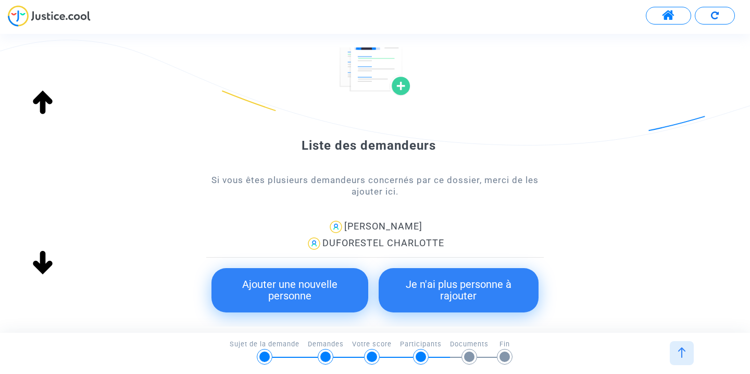
click at [290, 283] on button "Ajouter une nouvelle personne" at bounding box center [290, 290] width 157 height 44
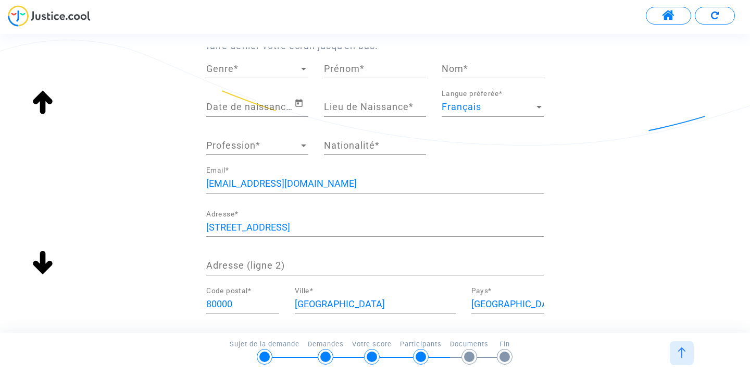
scroll to position [0, 0]
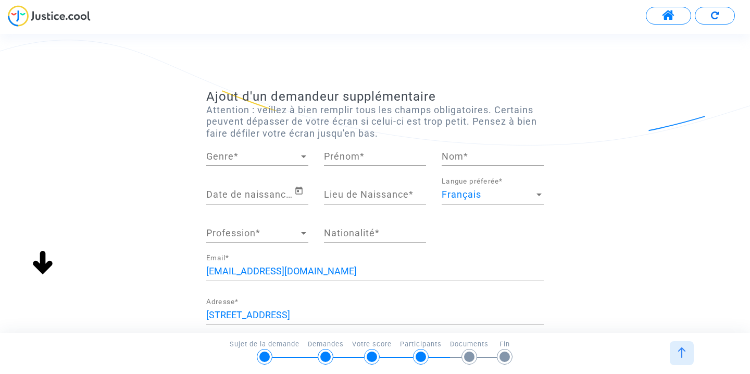
click at [272, 152] on span "Genre" at bounding box center [252, 156] width 93 height 10
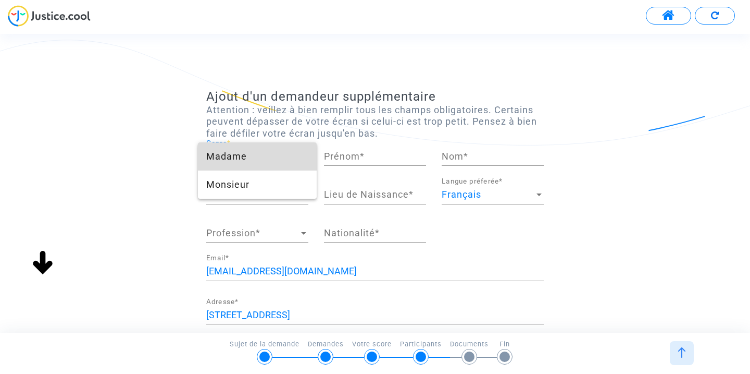
click at [266, 160] on span "Madame" at bounding box center [257, 156] width 102 height 28
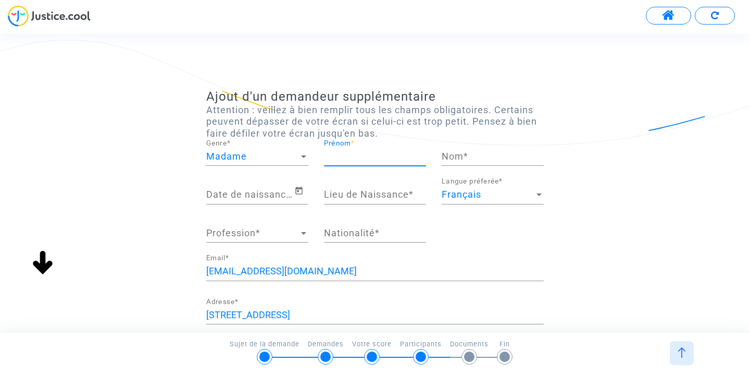
click at [347, 158] on input "Prénom *" at bounding box center [375, 156] width 102 height 10
type input "Louise"
click at [500, 152] on input "Nom *" at bounding box center [493, 156] width 102 height 10
type input "MATTA"
click at [227, 189] on div "Date de naissance *" at bounding box center [250, 191] width 88 height 27
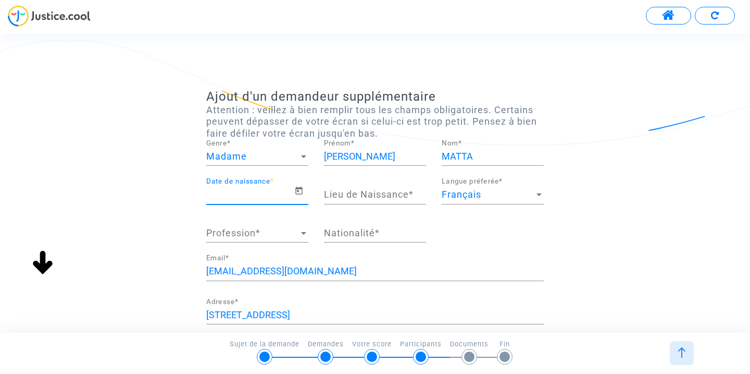
click at [294, 196] on input "Date de naissance *" at bounding box center [250, 194] width 88 height 10
click at [302, 191] on icon "Open calendar" at bounding box center [298, 191] width 7 height 8
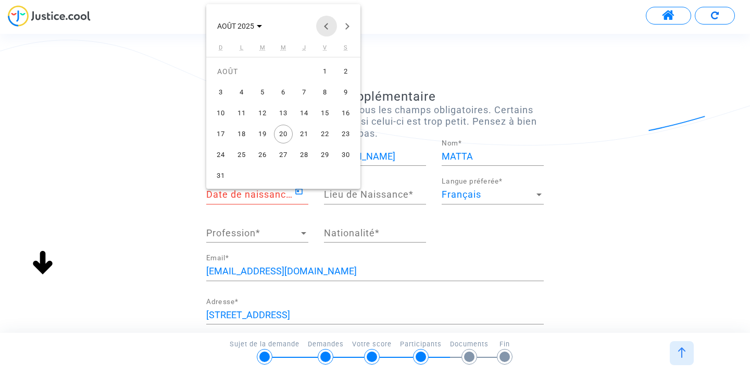
click at [325, 29] on button "Previous month" at bounding box center [326, 26] width 21 height 21
click at [255, 27] on button "JUIL. 2025" at bounding box center [232, 26] width 46 height 21
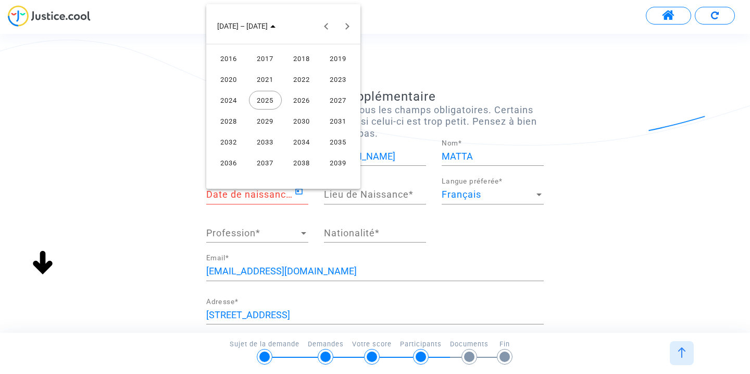
click at [236, 84] on div "2020" at bounding box center [229, 79] width 33 height 19
click at [328, 115] on div "DÉC." at bounding box center [338, 120] width 33 height 19
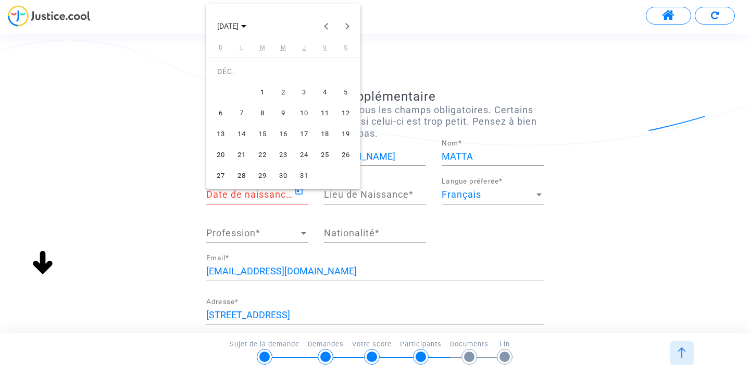
click at [303, 172] on div "31" at bounding box center [304, 175] width 19 height 19
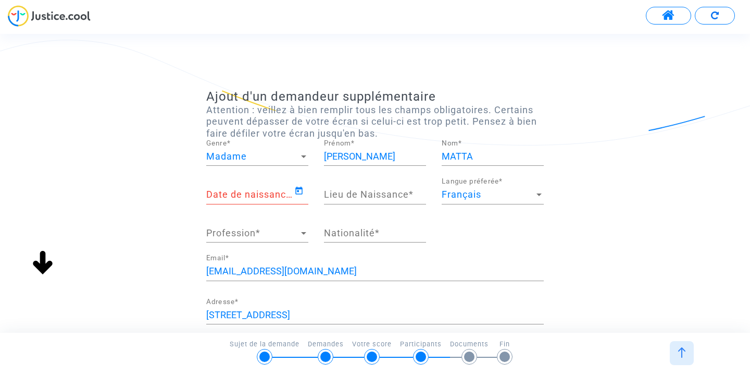
type input "31/12/2020"
click at [363, 201] on div "Lieu de Naissance *" at bounding box center [375, 191] width 102 height 27
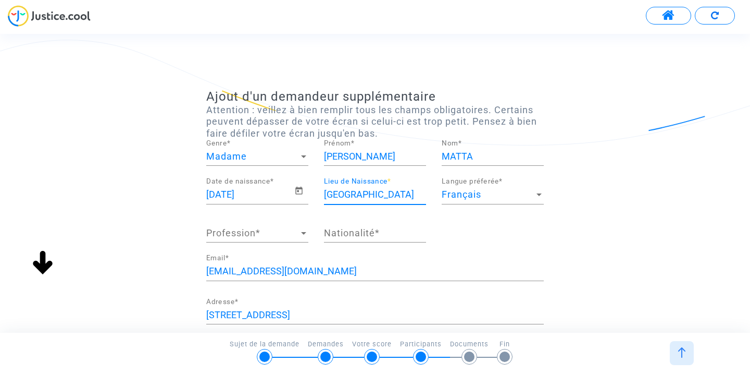
type input "amiens"
click at [254, 238] on span "Profession" at bounding box center [252, 233] width 93 height 10
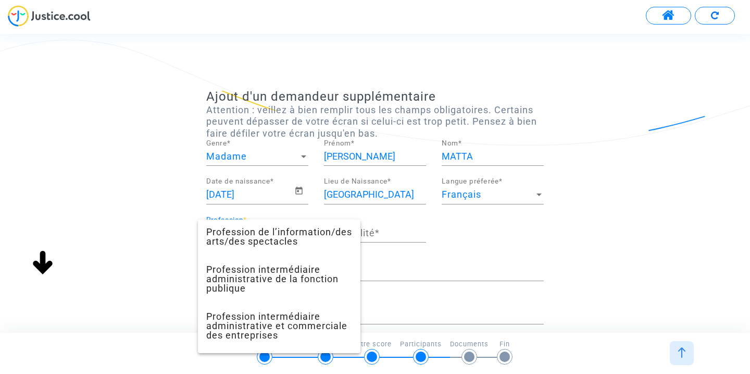
scroll to position [973, 0]
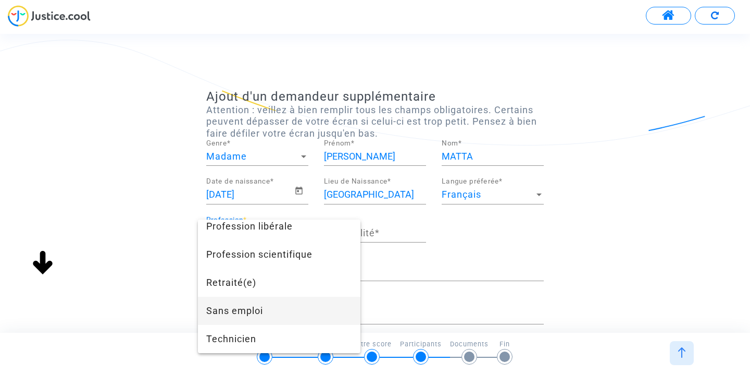
click at [271, 309] on span "Sans emploi" at bounding box center [279, 310] width 146 height 28
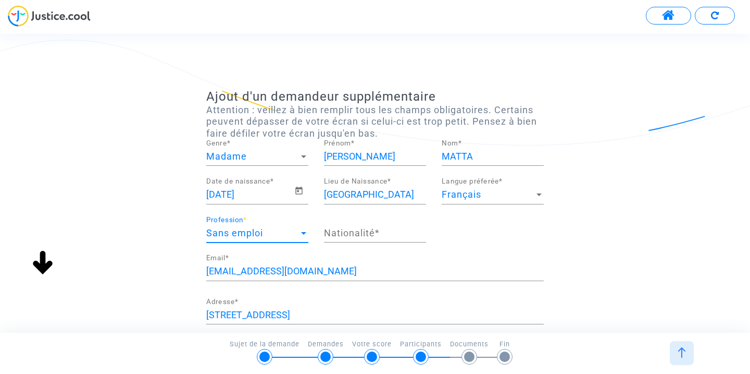
scroll to position [844, 0]
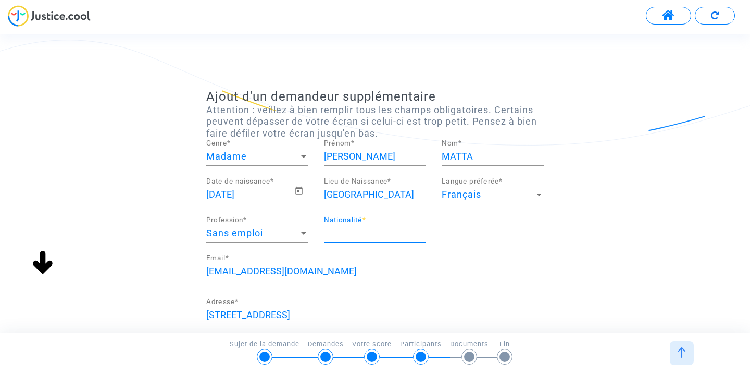
click at [377, 229] on input "Nationalité *" at bounding box center [375, 233] width 102 height 10
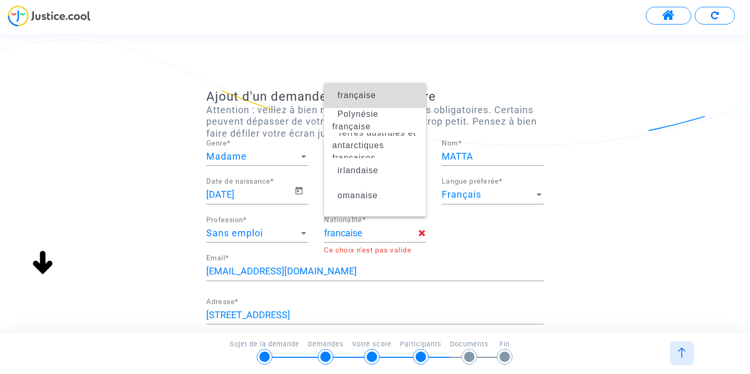
click at [393, 102] on span "française" at bounding box center [374, 95] width 85 height 29
type input "française"
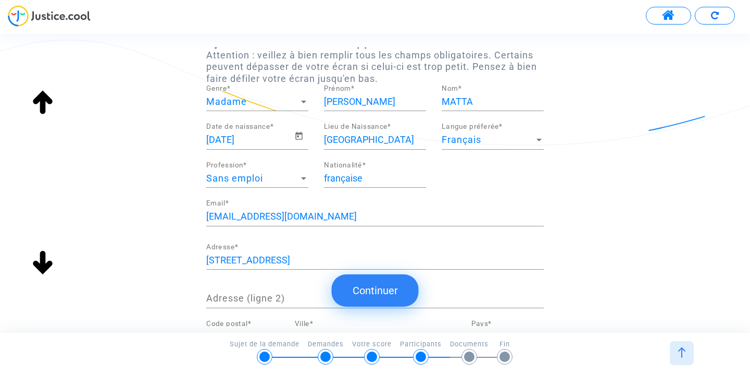
scroll to position [94, 0]
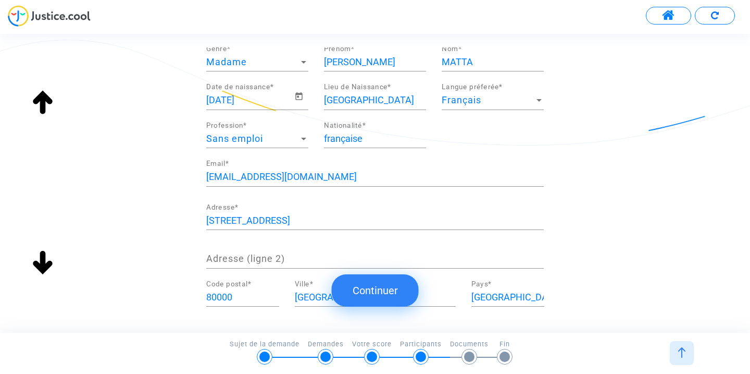
click at [389, 285] on button "Continuer" at bounding box center [375, 290] width 87 height 32
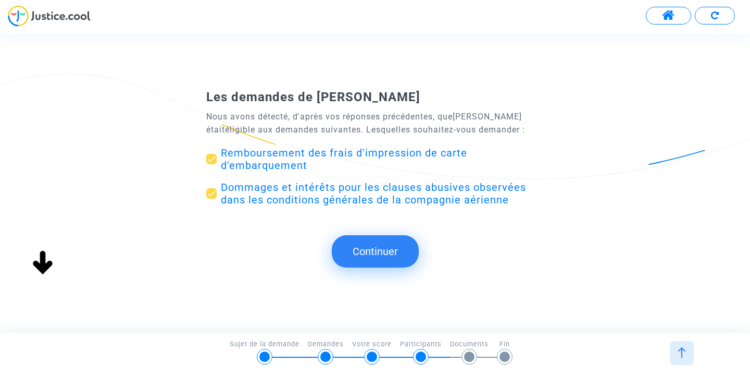
scroll to position [0, 0]
click at [388, 262] on button "Continuer" at bounding box center [375, 251] width 87 height 32
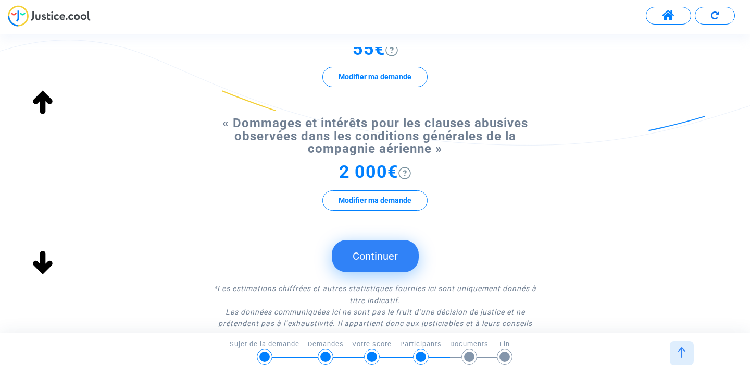
scroll to position [175, 0]
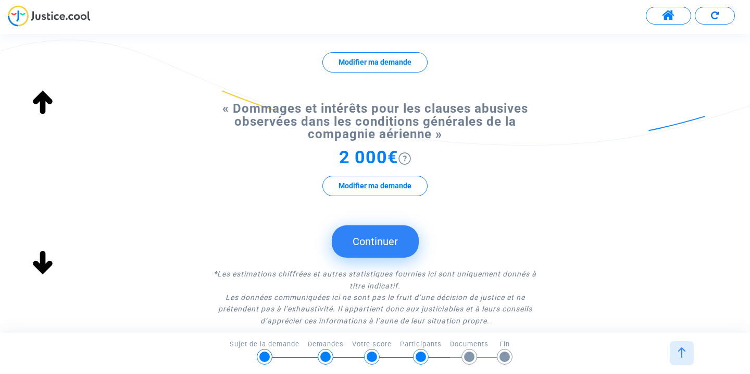
click at [371, 247] on button "Continuer" at bounding box center [375, 241] width 87 height 32
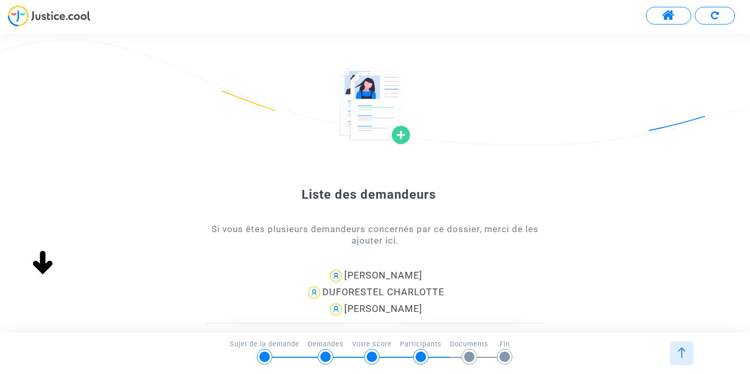
scroll to position [88, 0]
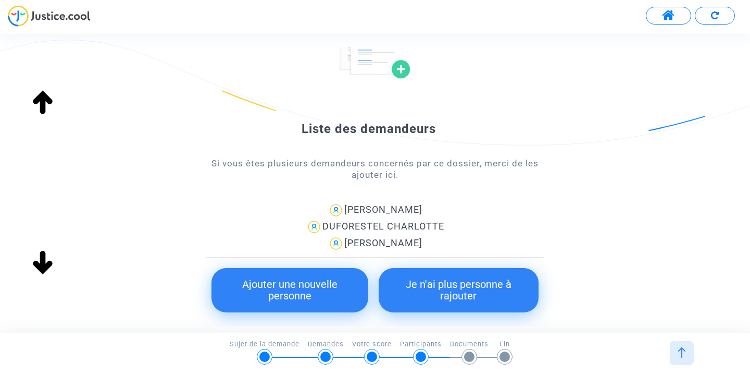
click at [490, 300] on button "Je n'ai plus personne à rajouter" at bounding box center [459, 290] width 160 height 44
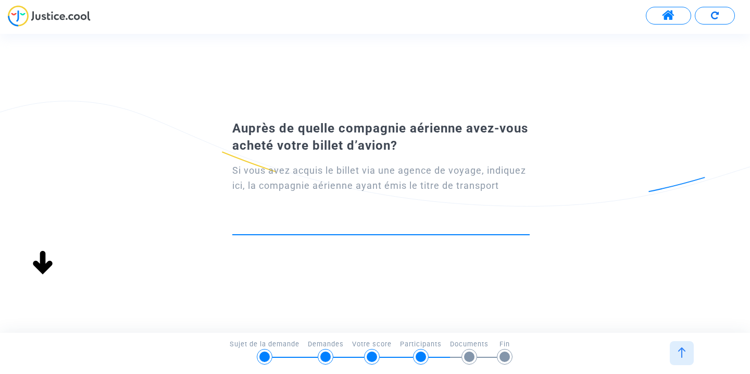
scroll to position [0, 0]
click at [267, 224] on input at bounding box center [381, 225] width 298 height 10
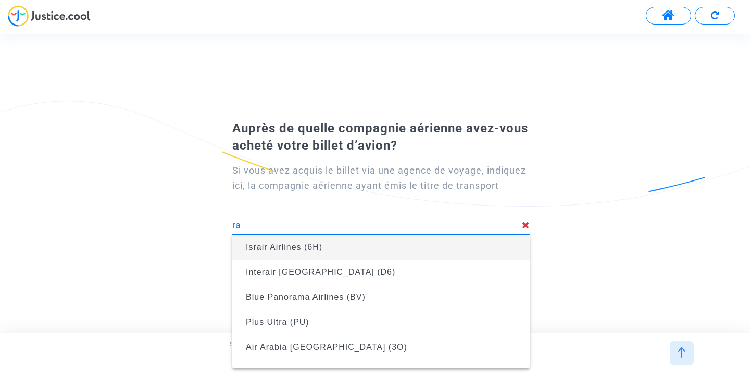
type input "r"
type input "e"
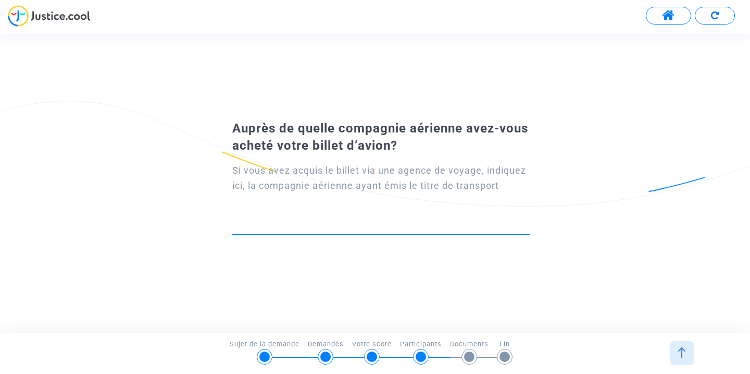
type input "r"
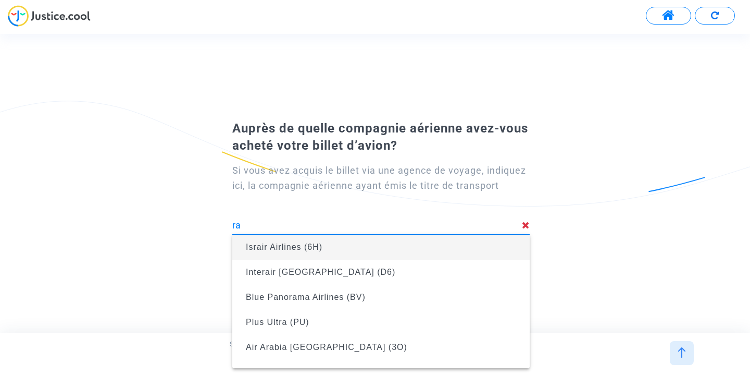
type input "r"
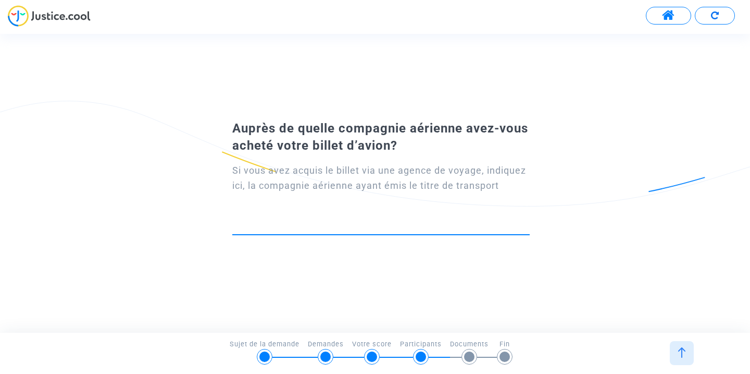
click at [375, 220] on input at bounding box center [381, 225] width 298 height 10
type input "r"
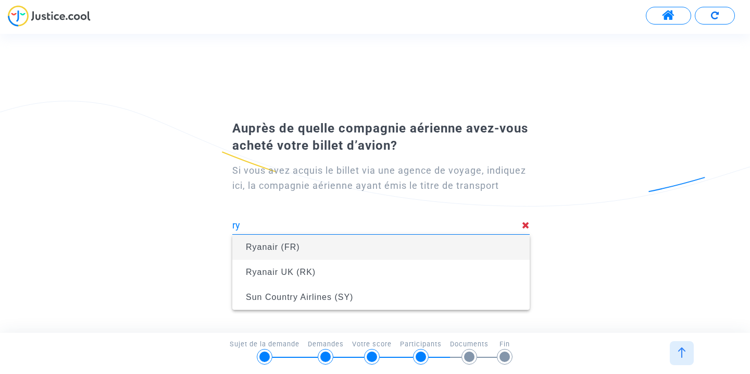
click at [434, 249] on span "Ryanair (FR)" at bounding box center [381, 246] width 281 height 29
type input "Ryanair (FR)"
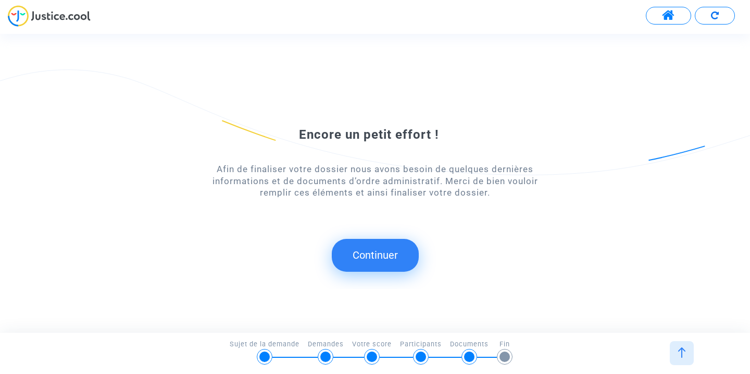
click at [367, 255] on button "Continuer" at bounding box center [375, 255] width 87 height 32
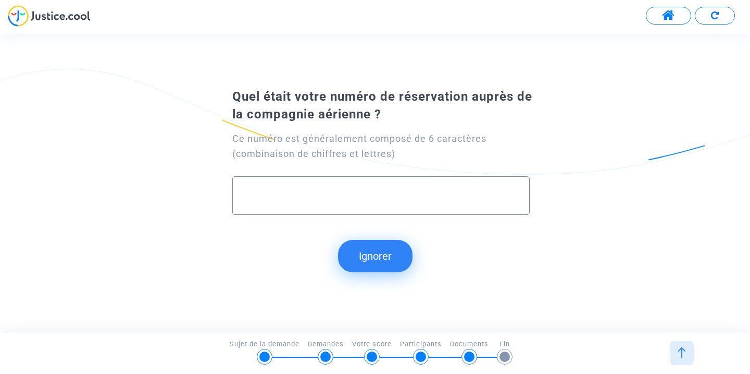
click at [284, 190] on input "text" at bounding box center [381, 196] width 276 height 12
type input "ESP23N"
click at [410, 249] on button "Continuer" at bounding box center [375, 256] width 87 height 32
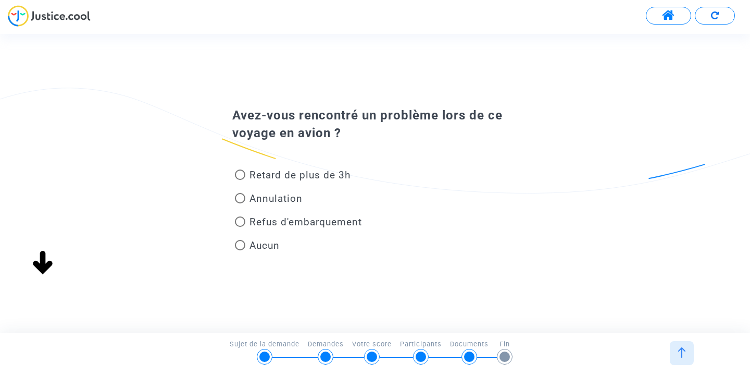
click at [266, 245] on span "Aucun" at bounding box center [265, 245] width 30 height 12
click at [240, 250] on input "Aucun" at bounding box center [240, 250] width 1 height 1
radio input "true"
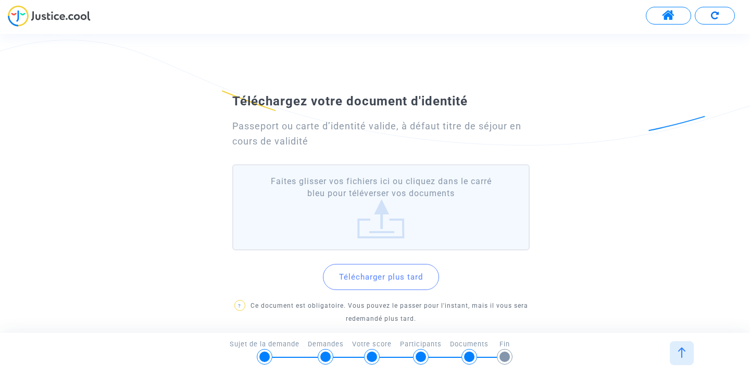
click at [391, 224] on label "Faites glisser vos fichiers ici ou cliquez dans le carré bleu pour téléverser v…" at bounding box center [381, 207] width 298 height 86
click at [0, 0] on input "Faites glisser vos fichiers ici ou cliquez dans le carré bleu pour téléverser v…" at bounding box center [0, 0] width 0 height 0
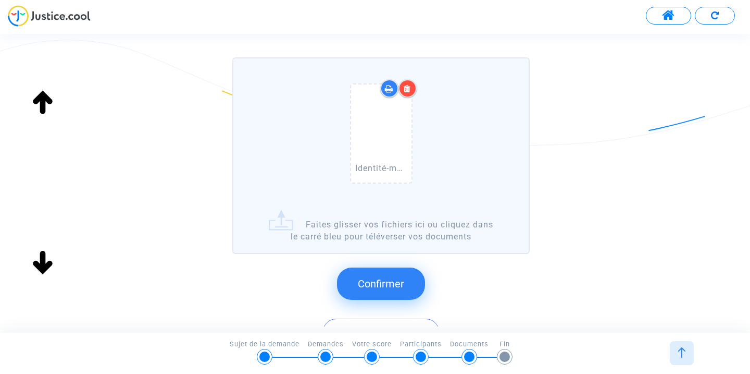
scroll to position [158, 0]
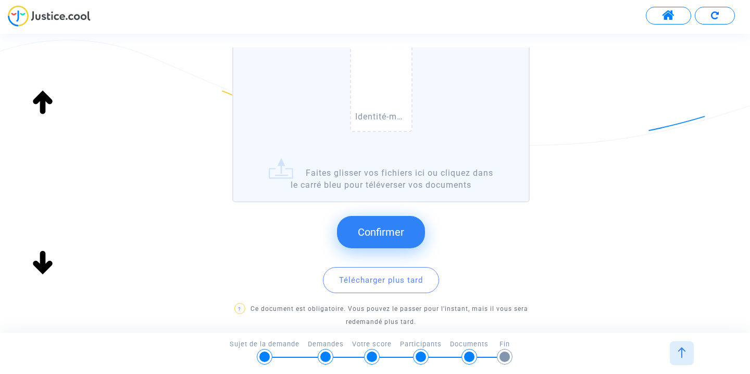
click at [405, 225] on button "Confirmer" at bounding box center [381, 232] width 88 height 32
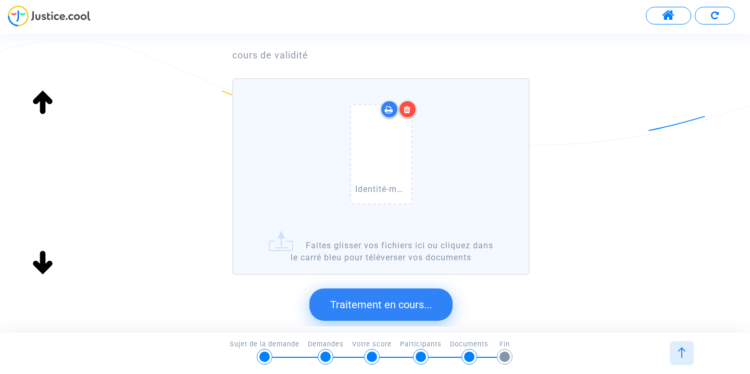
scroll to position [0, 0]
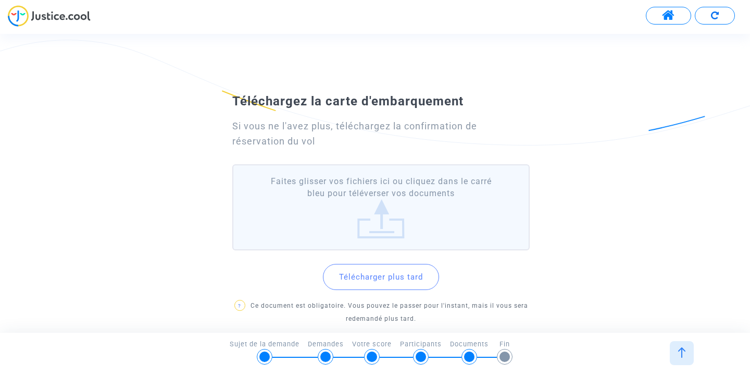
click at [386, 211] on label "Faites glisser vos fichiers ici ou cliquez dans le carré bleu pour téléverser v…" at bounding box center [381, 207] width 298 height 86
click at [0, 0] on input "Faites glisser vos fichiers ici ou cliquez dans le carré bleu pour téléverser v…" at bounding box center [0, 0] width 0 height 0
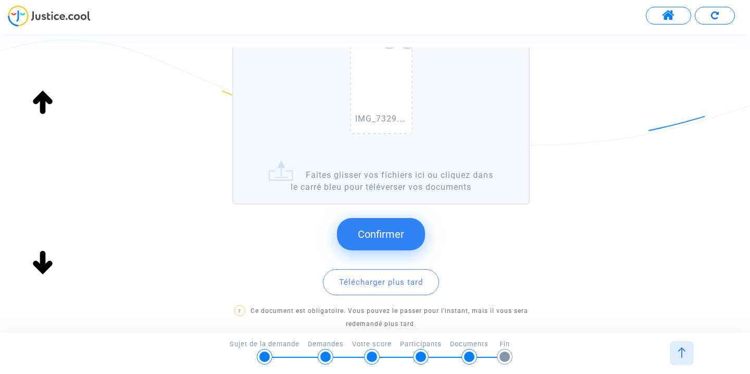
scroll to position [158, 0]
click at [390, 229] on span "Confirmer" at bounding box center [381, 232] width 46 height 13
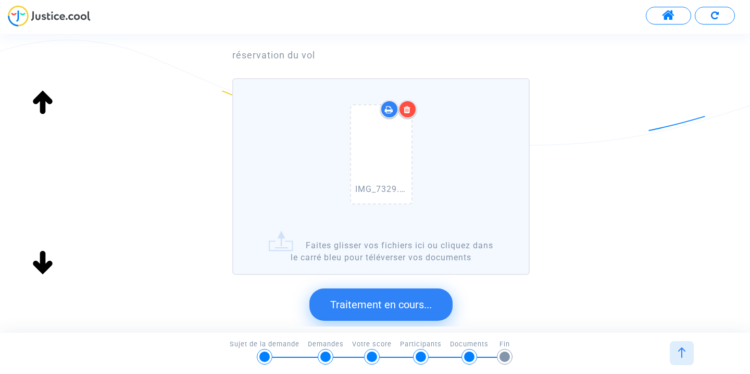
scroll to position [0, 0]
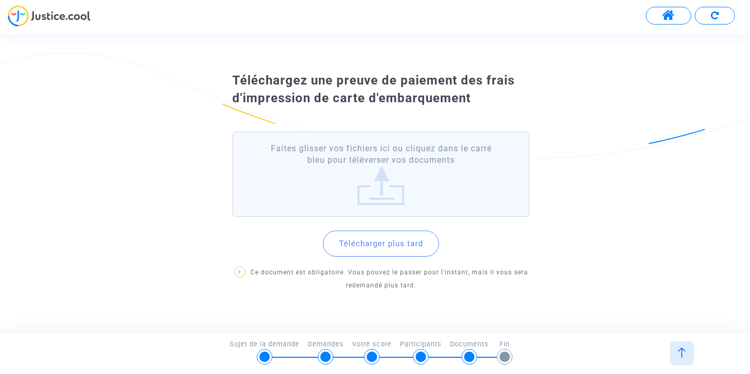
click at [380, 181] on label "Faites glisser vos fichiers ici ou cliquez dans le carré bleu pour téléverser v…" at bounding box center [381, 174] width 298 height 86
click at [0, 0] on input "Faites glisser vos fichiers ici ou cliquez dans le carré bleu pour téléverser v…" at bounding box center [0, 0] width 0 height 0
click at [371, 182] on label "Faites glisser vos fichiers ici ou cliquez dans le carré bleu pour téléverser v…" at bounding box center [381, 174] width 298 height 86
click at [0, 0] on input "Faites glisser vos fichiers ici ou cliquez dans le carré bleu pour téléverser v…" at bounding box center [0, 0] width 0 height 0
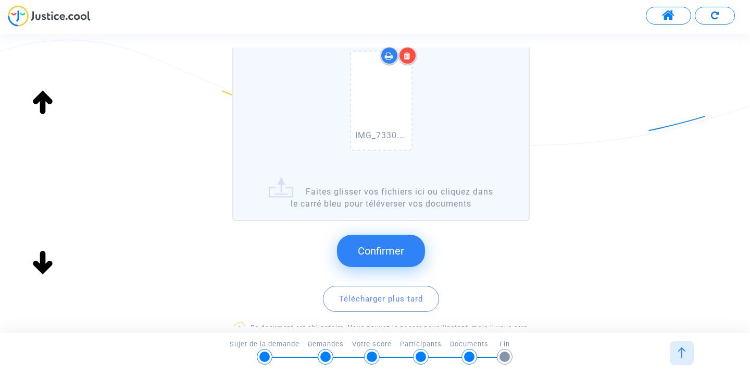
scroll to position [146, 0]
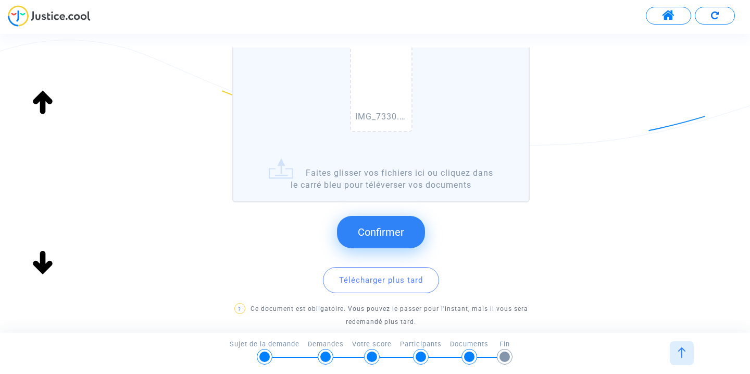
click at [377, 227] on span "Confirmer" at bounding box center [381, 232] width 46 height 13
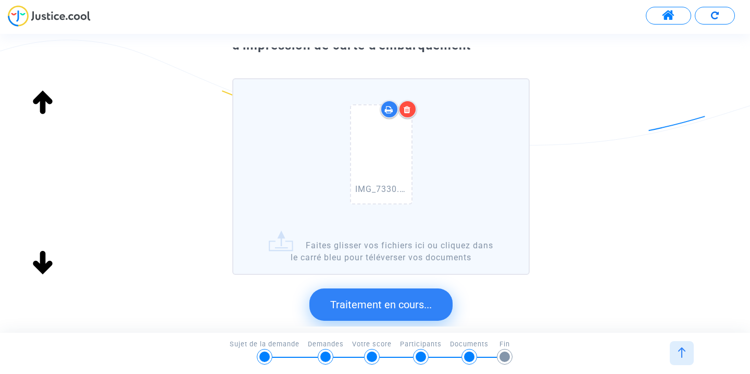
scroll to position [0, 0]
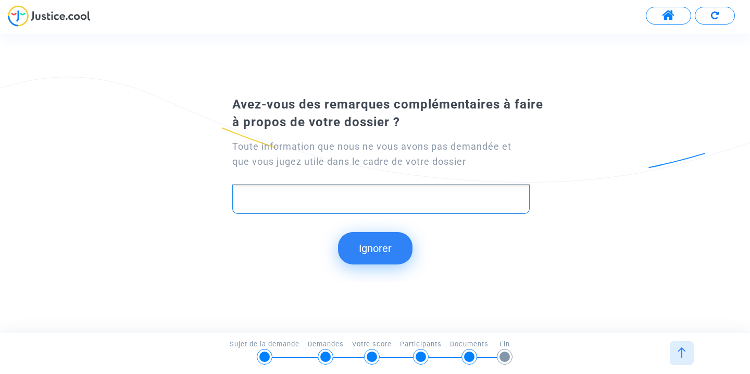
click at [305, 199] on p "Rich Text Editor, main" at bounding box center [381, 198] width 287 height 13
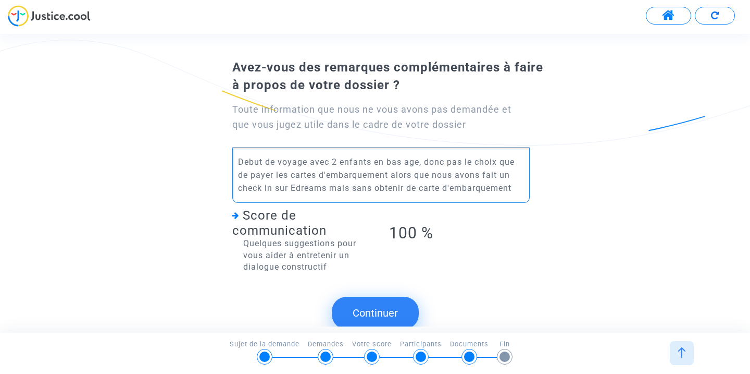
scroll to position [4, 0]
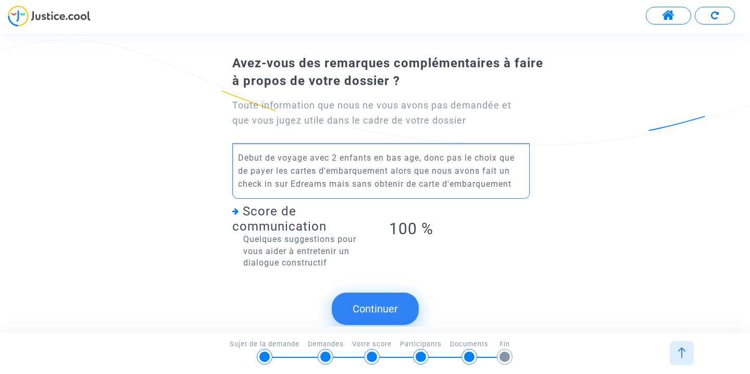
click at [331, 183] on p "Debut de voyage avec 2 enfants en bas age, donc pas le choix que de payer les c…" at bounding box center [381, 170] width 287 height 39
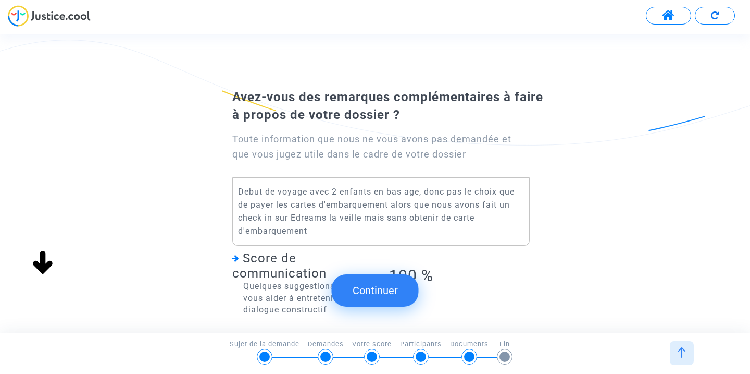
click at [380, 296] on button "Continuer" at bounding box center [375, 290] width 87 height 32
click at [356, 287] on button "Continuer" at bounding box center [375, 290] width 87 height 32
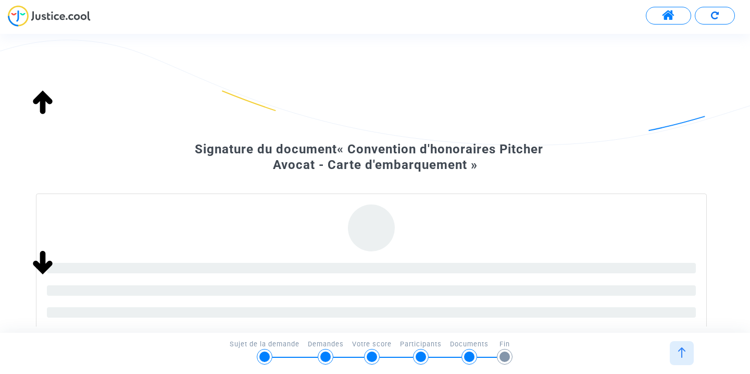
scroll to position [88, 0]
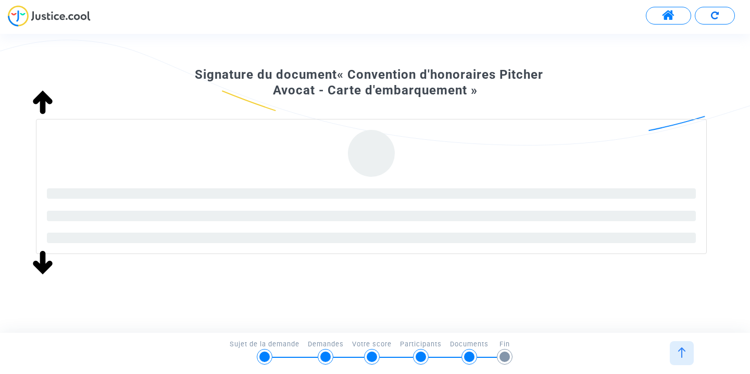
scroll to position [88, 0]
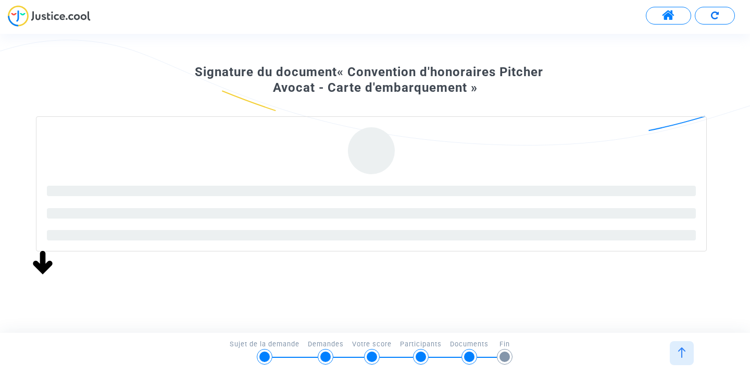
scroll to position [88, 0]
